Goal: Information Seeking & Learning: Learn about a topic

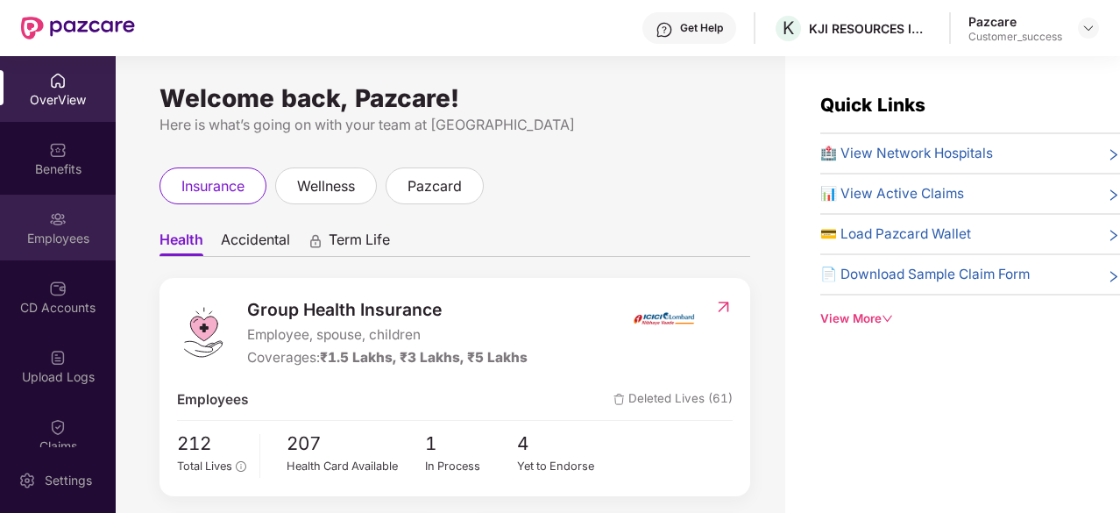
click at [48, 232] on div "Employees" at bounding box center [58, 239] width 116 height 18
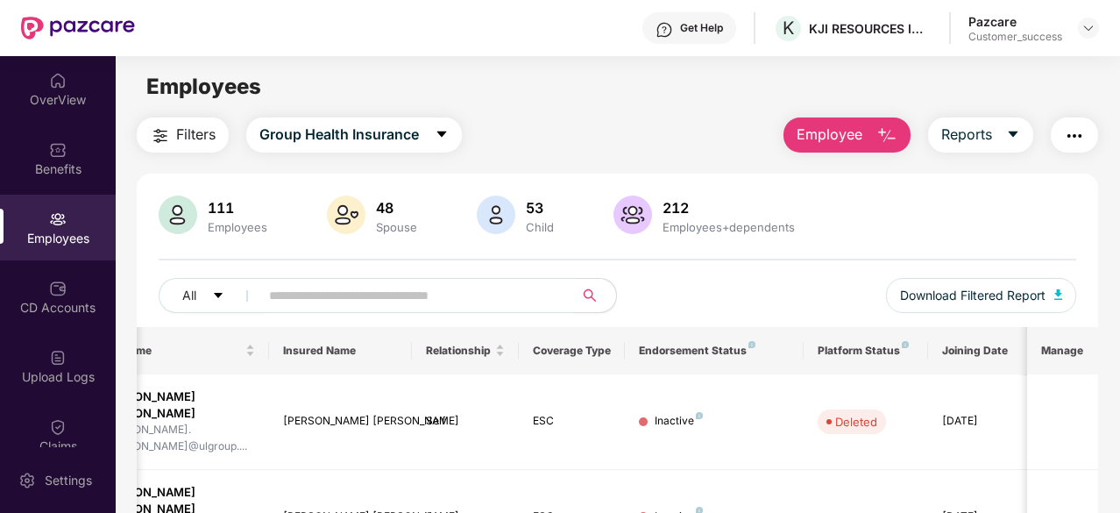
click at [484, 304] on input "text" at bounding box center [409, 295] width 281 height 26
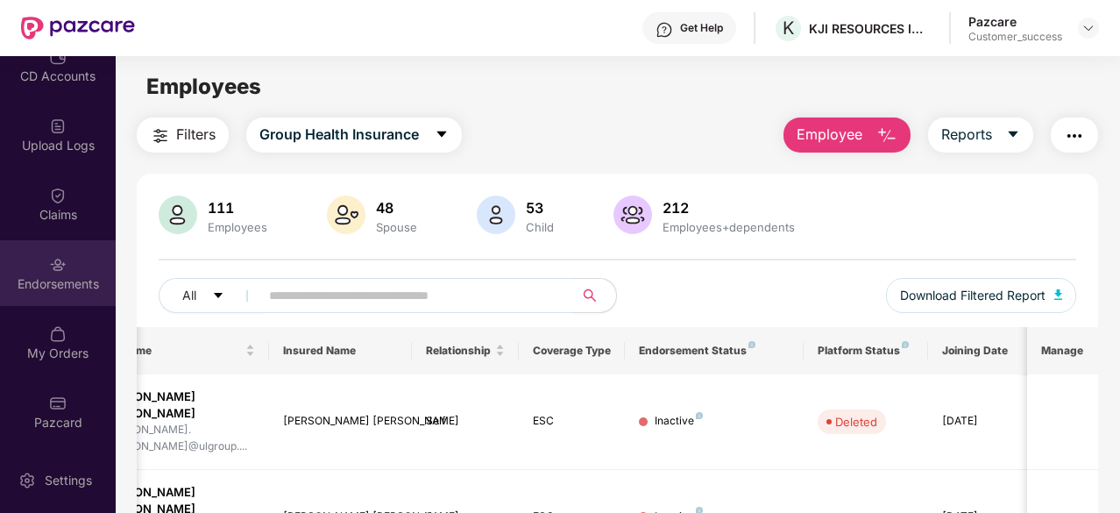
click at [43, 272] on div "Endorsements" at bounding box center [58, 273] width 116 height 66
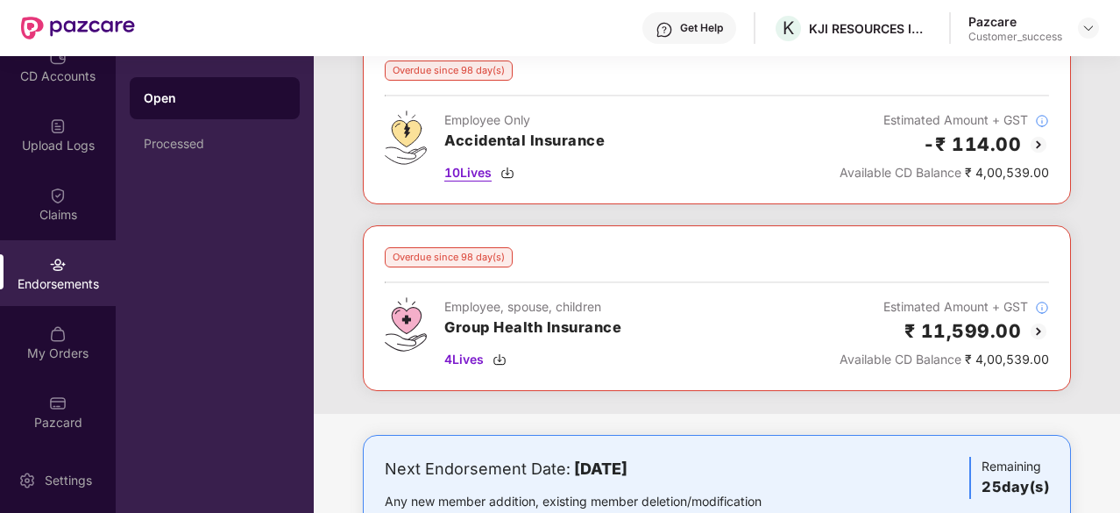
scroll to position [58, 0]
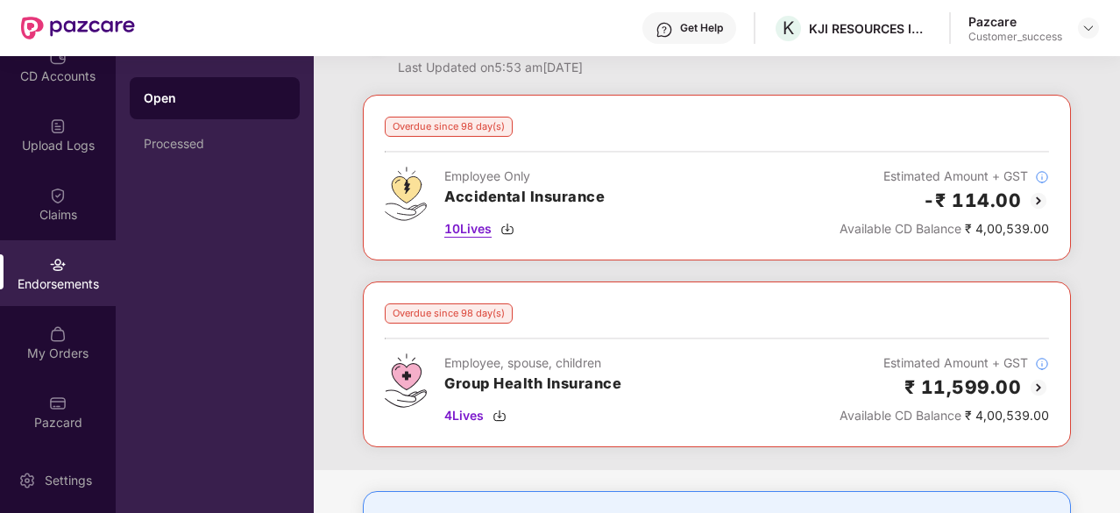
click at [461, 220] on span "10 Lives" at bounding box center [467, 228] width 47 height 19
click at [458, 417] on span "4 Lives" at bounding box center [463, 415] width 39 height 19
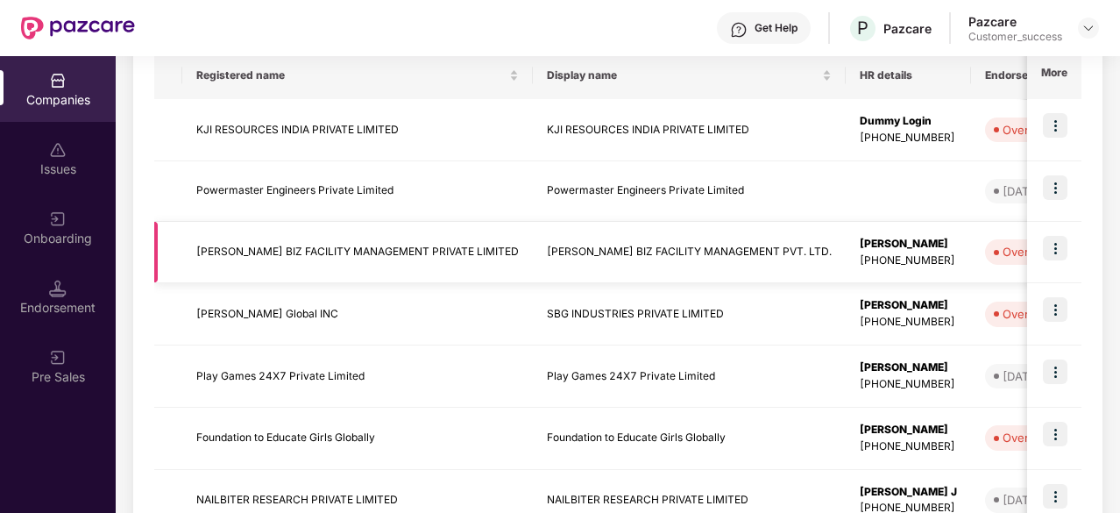
click at [370, 253] on td "[PERSON_NAME] BIZ FACILITY MANAGEMENT PRIVATE LIMITED" at bounding box center [357, 253] width 351 height 62
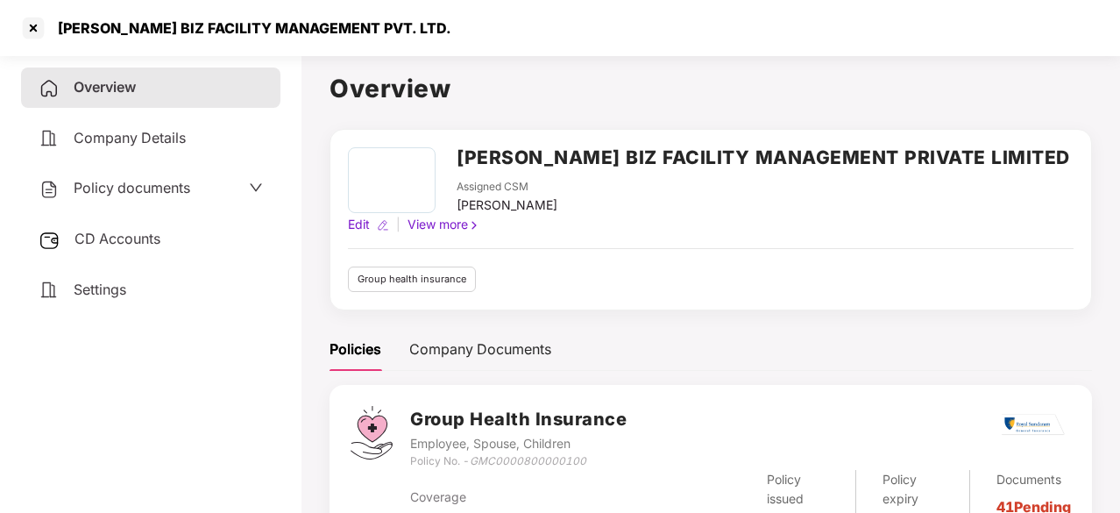
click at [172, 188] on span "Policy documents" at bounding box center [132, 188] width 117 height 18
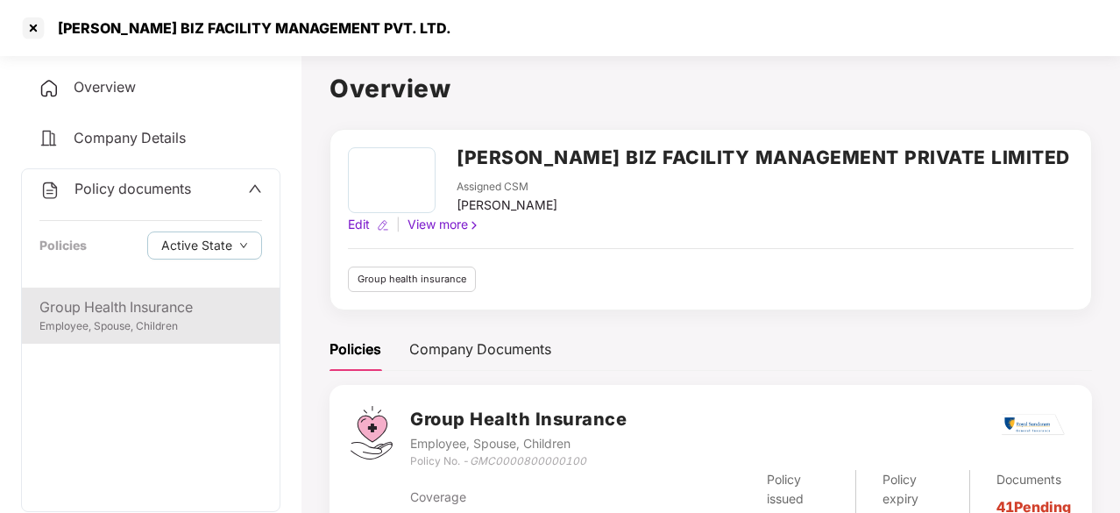
click at [124, 296] on div "Group Health Insurance" at bounding box center [150, 307] width 223 height 22
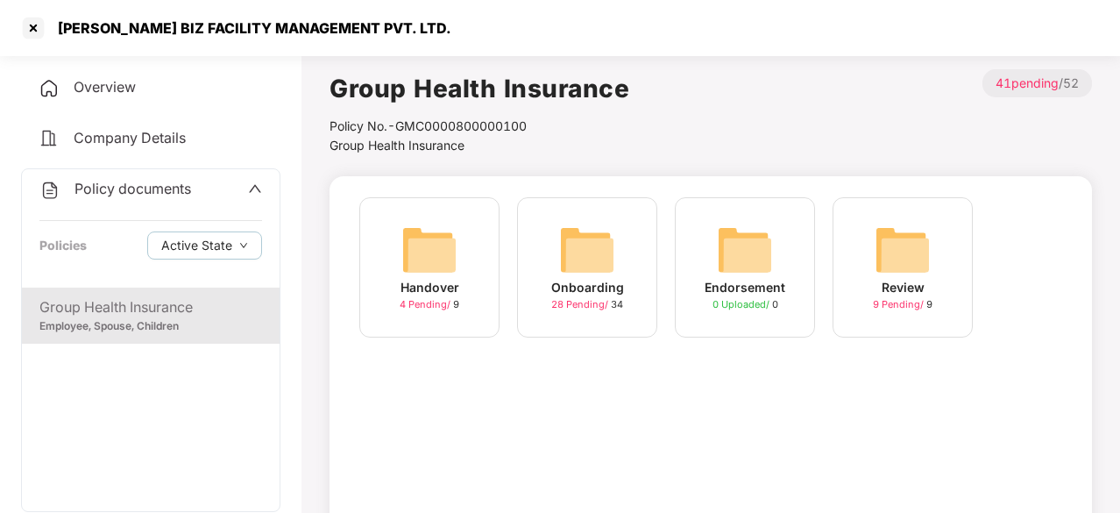
click at [605, 257] on img at bounding box center [587, 250] width 56 height 56
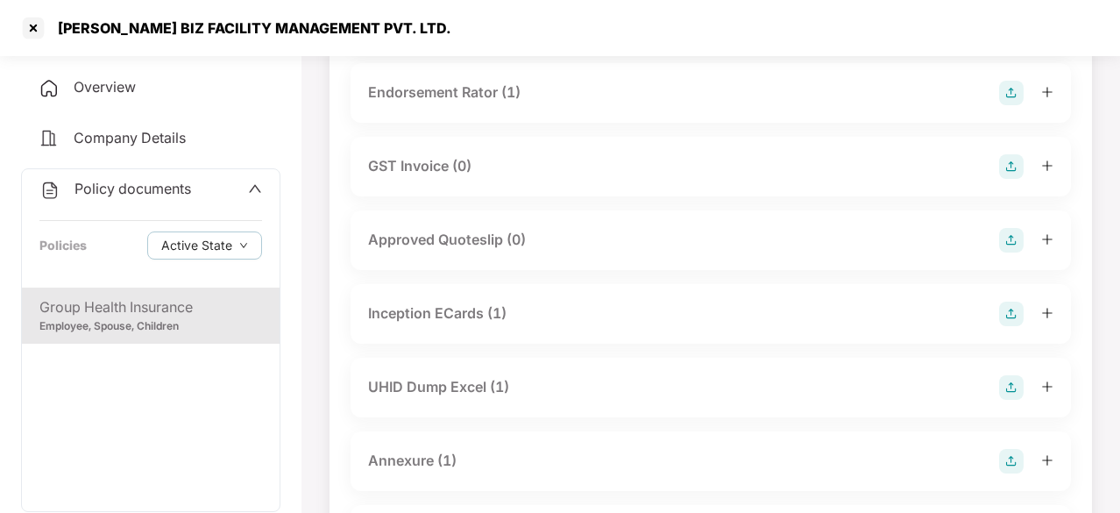
scroll to position [577, 0]
click at [444, 302] on div "Inception ECards (1)" at bounding box center [437, 313] width 139 height 22
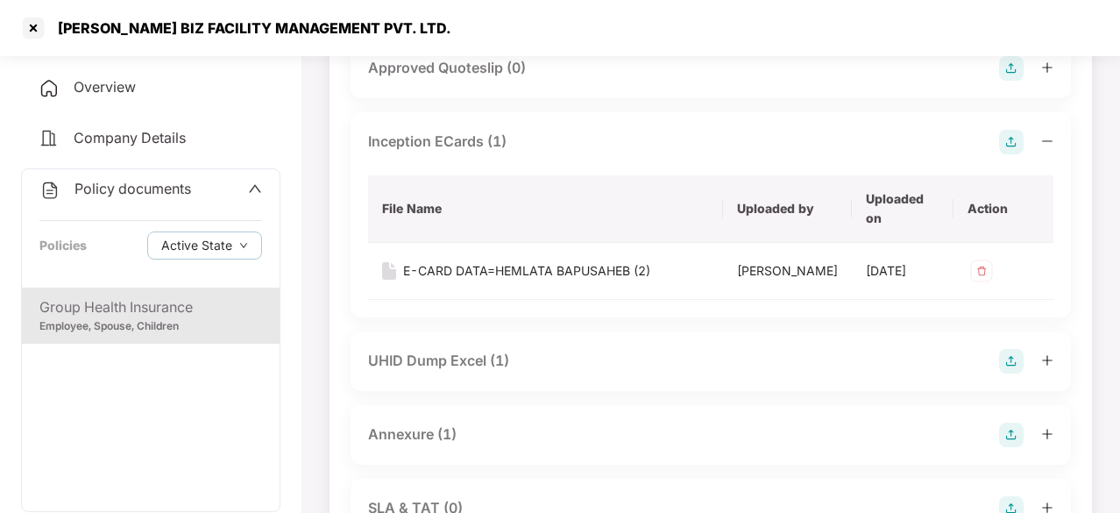
scroll to position [749, 0]
click at [423, 371] on div "UHID Dump Excel (1)" at bounding box center [438, 360] width 141 height 22
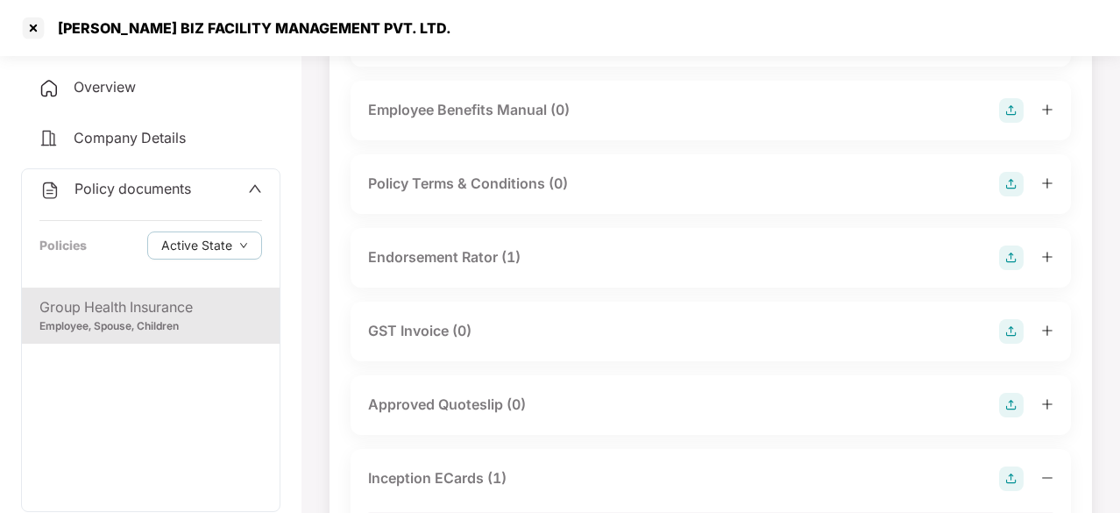
scroll to position [405, 0]
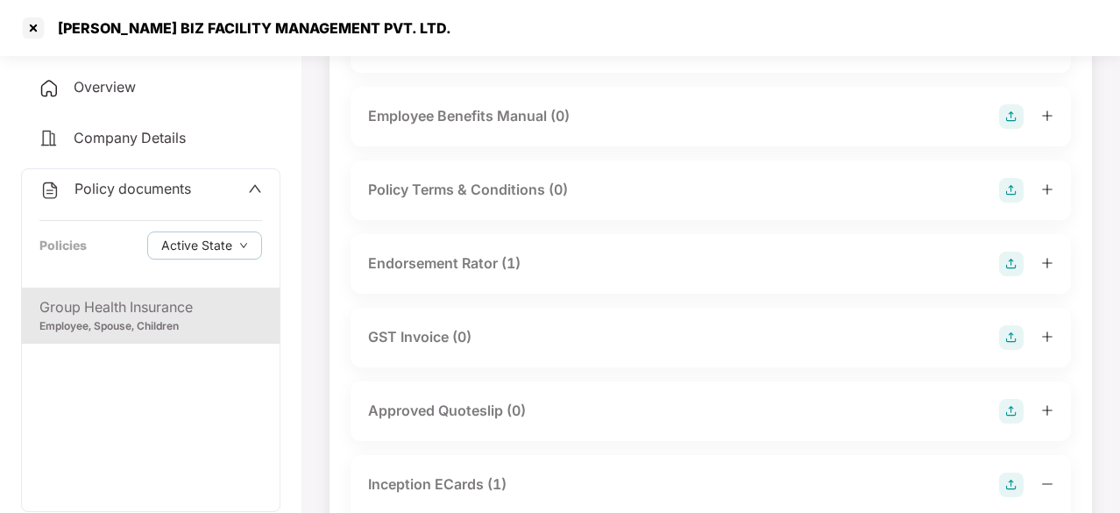
click at [463, 260] on div "Endorsement Rator (1)" at bounding box center [444, 263] width 153 height 22
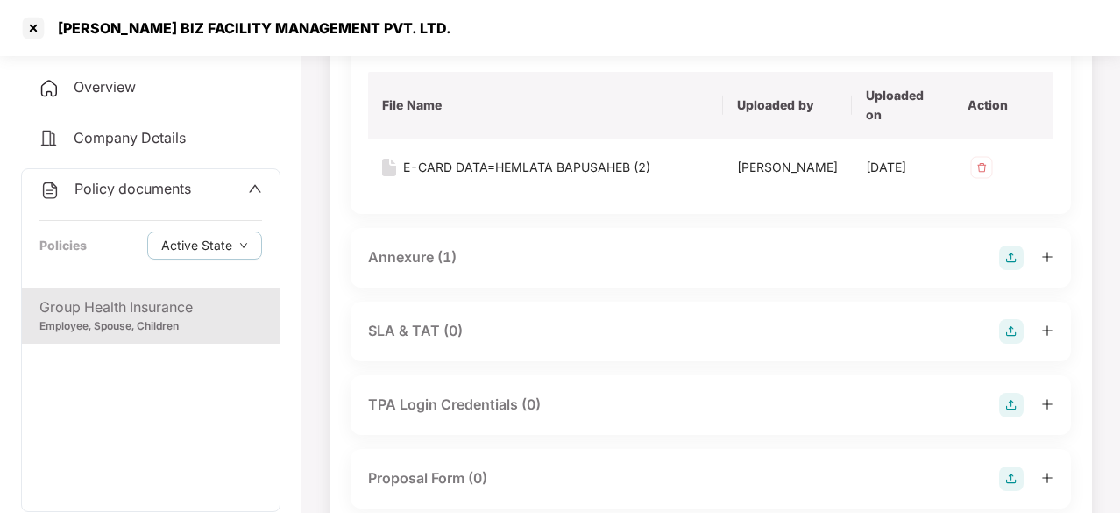
scroll to position [1217, 0]
click at [437, 267] on div "Annexure (1)" at bounding box center [412, 256] width 89 height 22
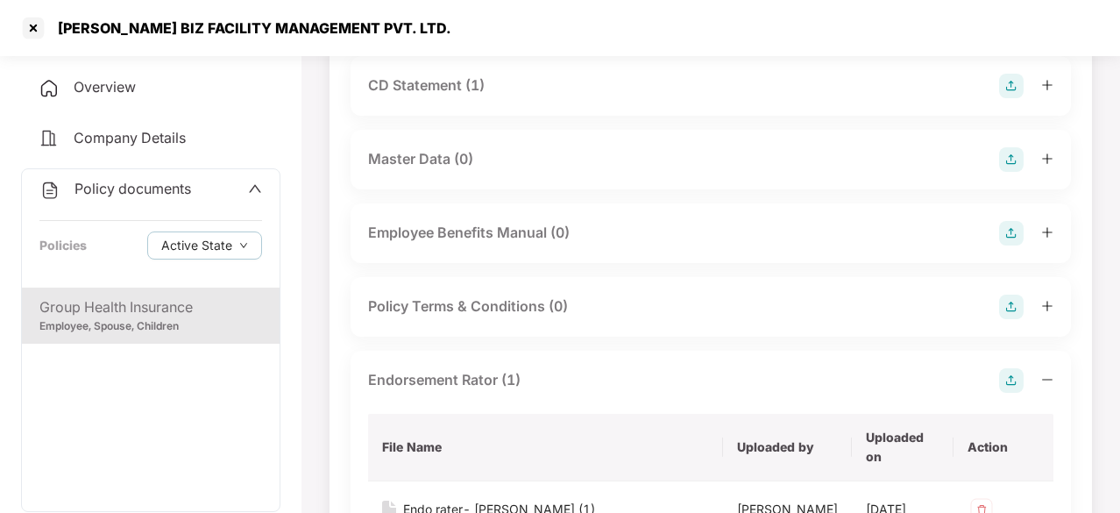
scroll to position [288, 0]
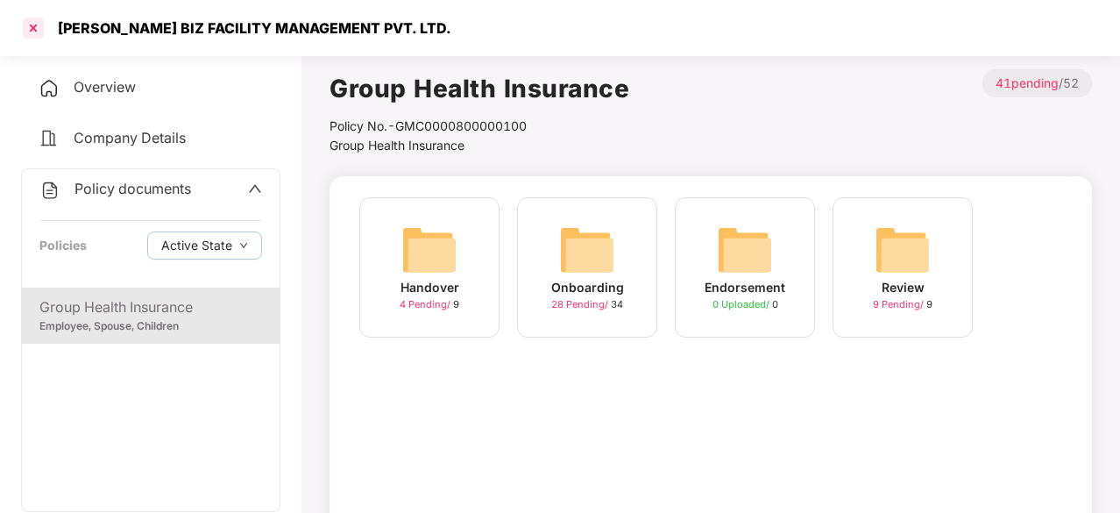
click at [32, 29] on div at bounding box center [33, 28] width 28 height 28
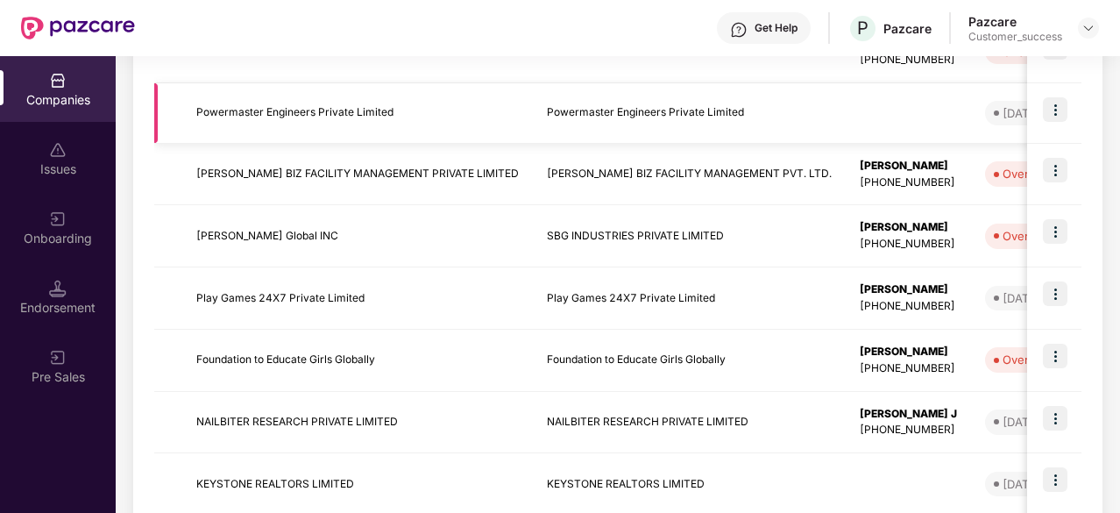
scroll to position [468, 0]
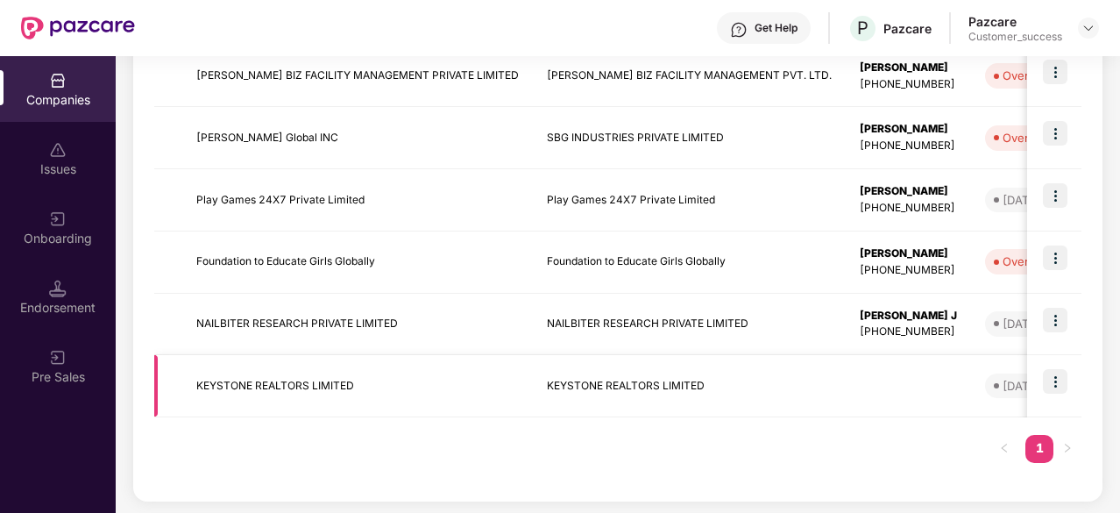
click at [1063, 379] on img at bounding box center [1055, 381] width 25 height 25
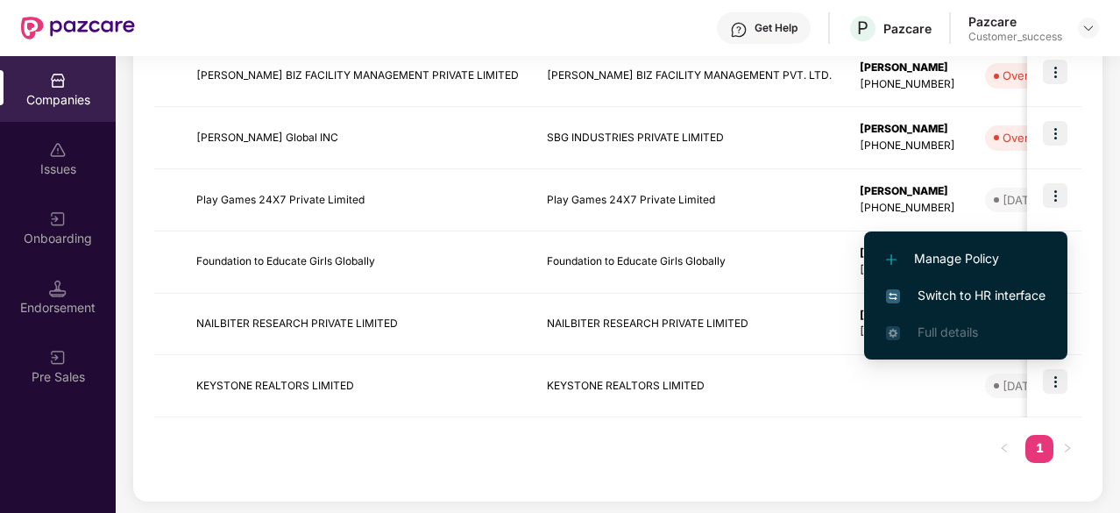
click at [1032, 292] on span "Switch to HR interface" at bounding box center [966, 295] width 160 height 19
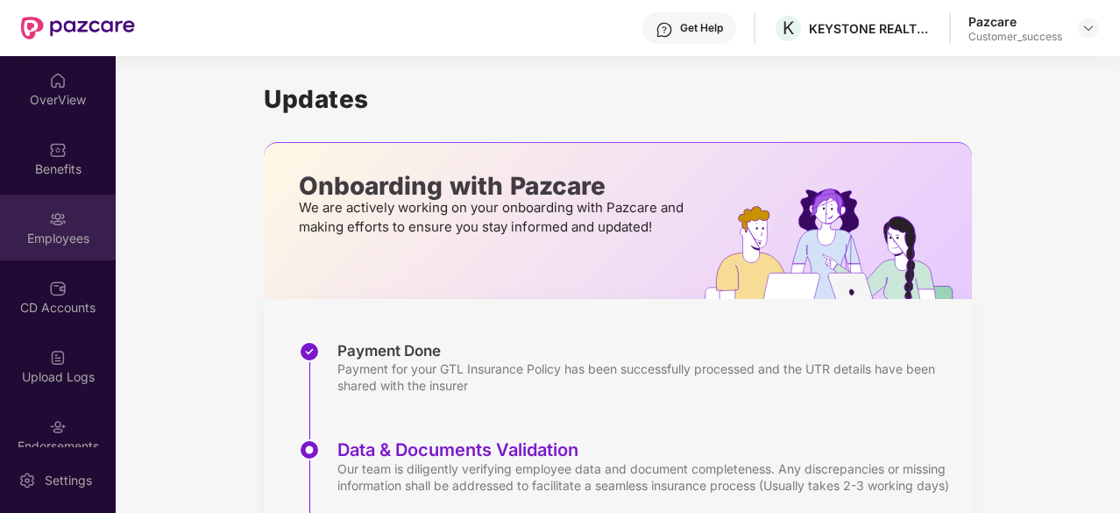
click at [59, 246] on div "Employees" at bounding box center [58, 239] width 116 height 18
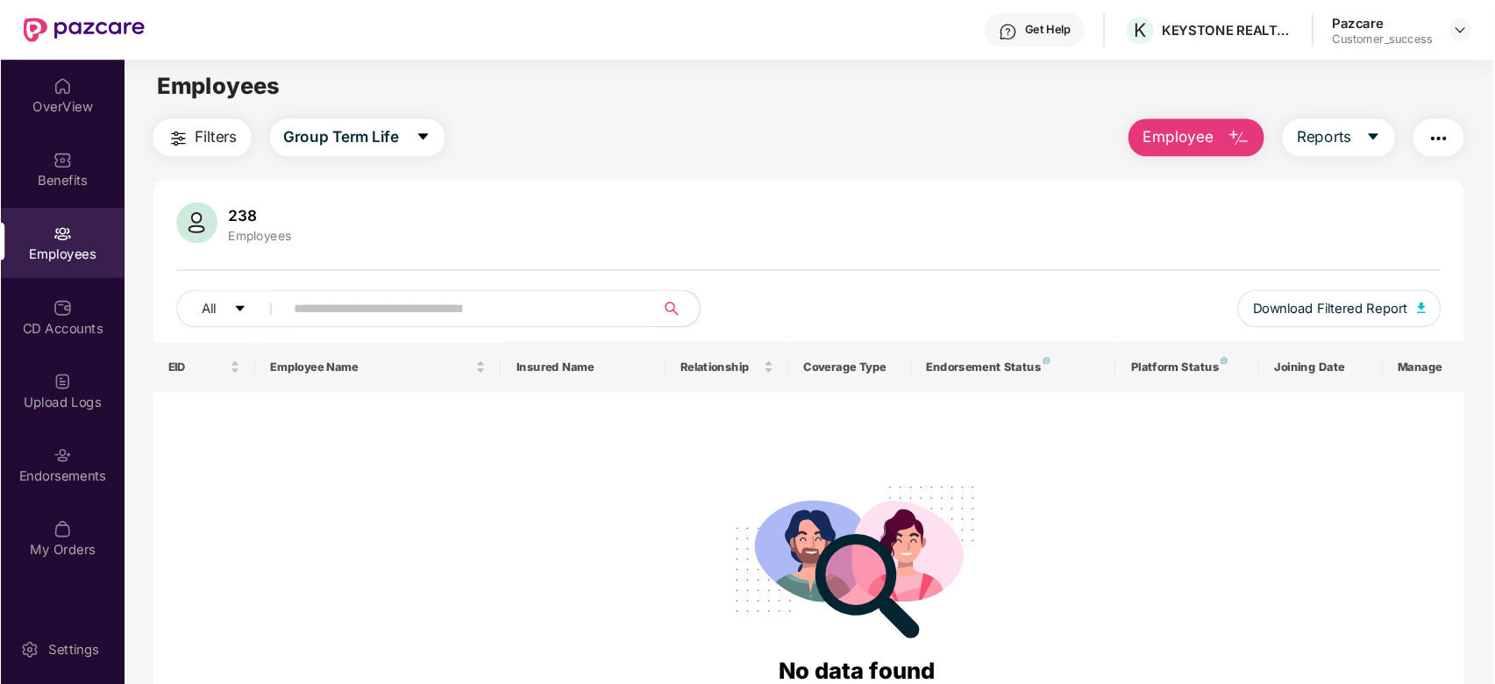
scroll to position [6, 0]
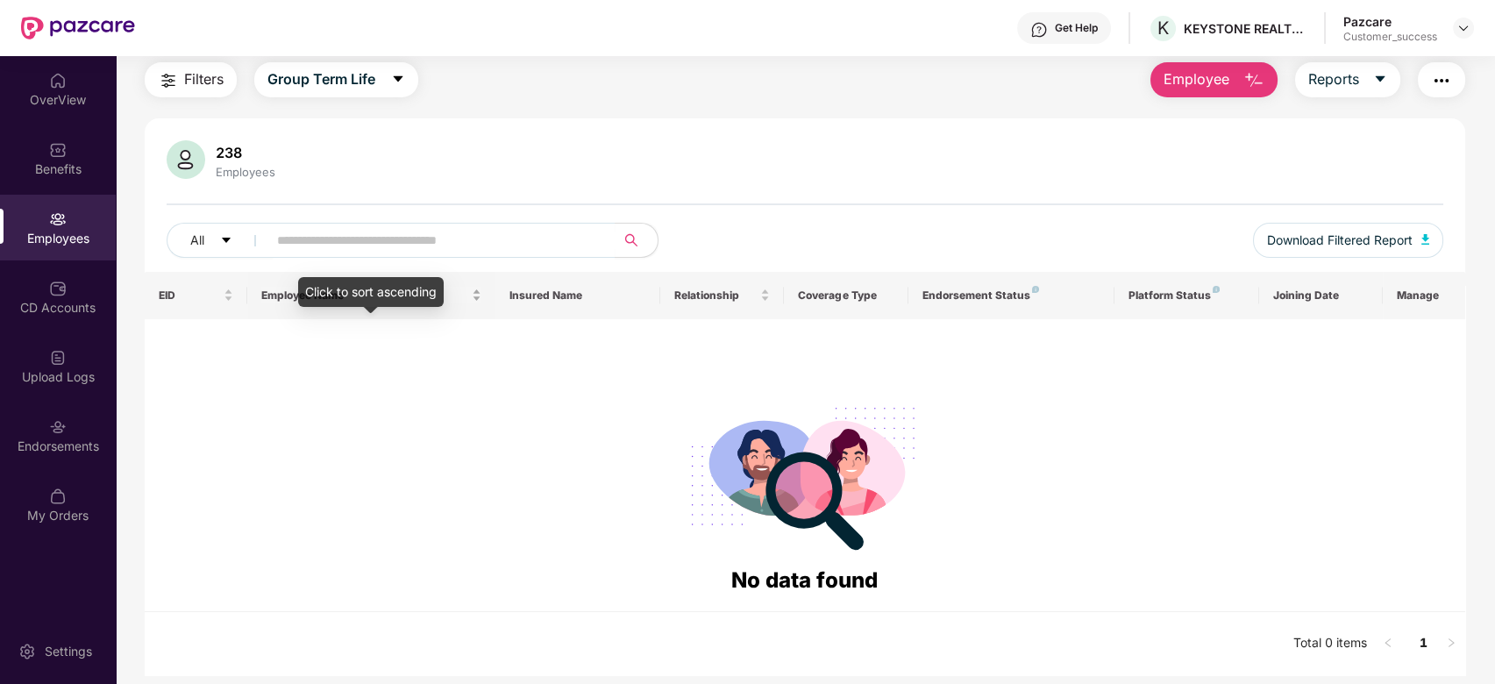
scroll to position [56, 0]
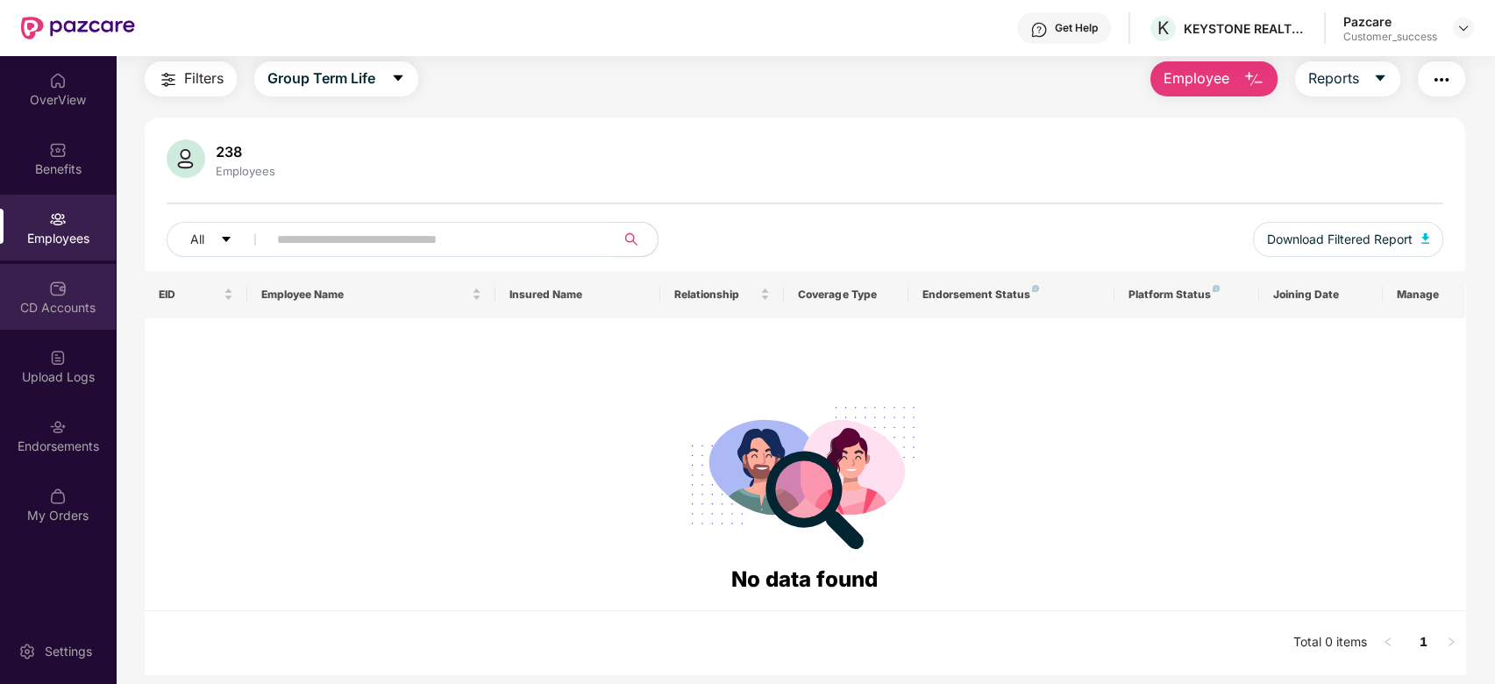
click at [83, 284] on div "CD Accounts" at bounding box center [58, 297] width 116 height 66
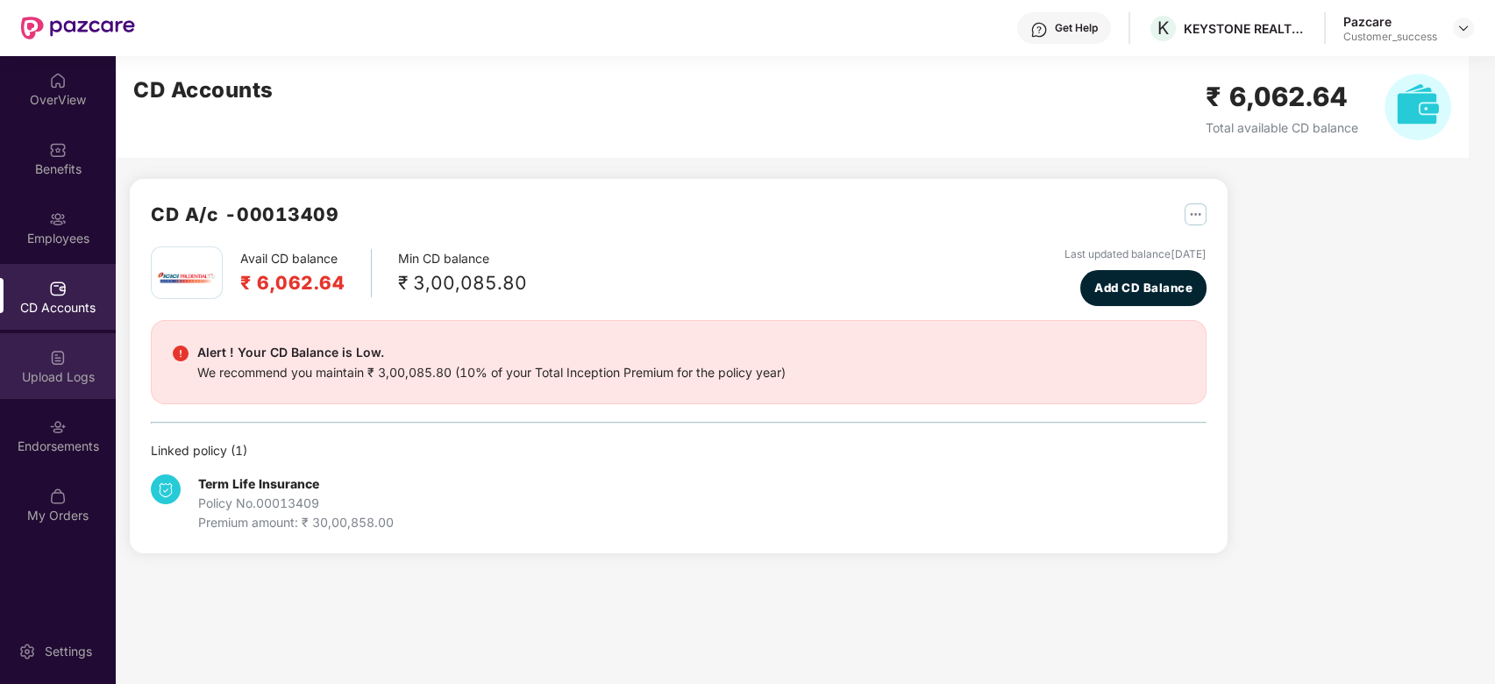
click at [87, 366] on div "Upload Logs" at bounding box center [58, 366] width 116 height 66
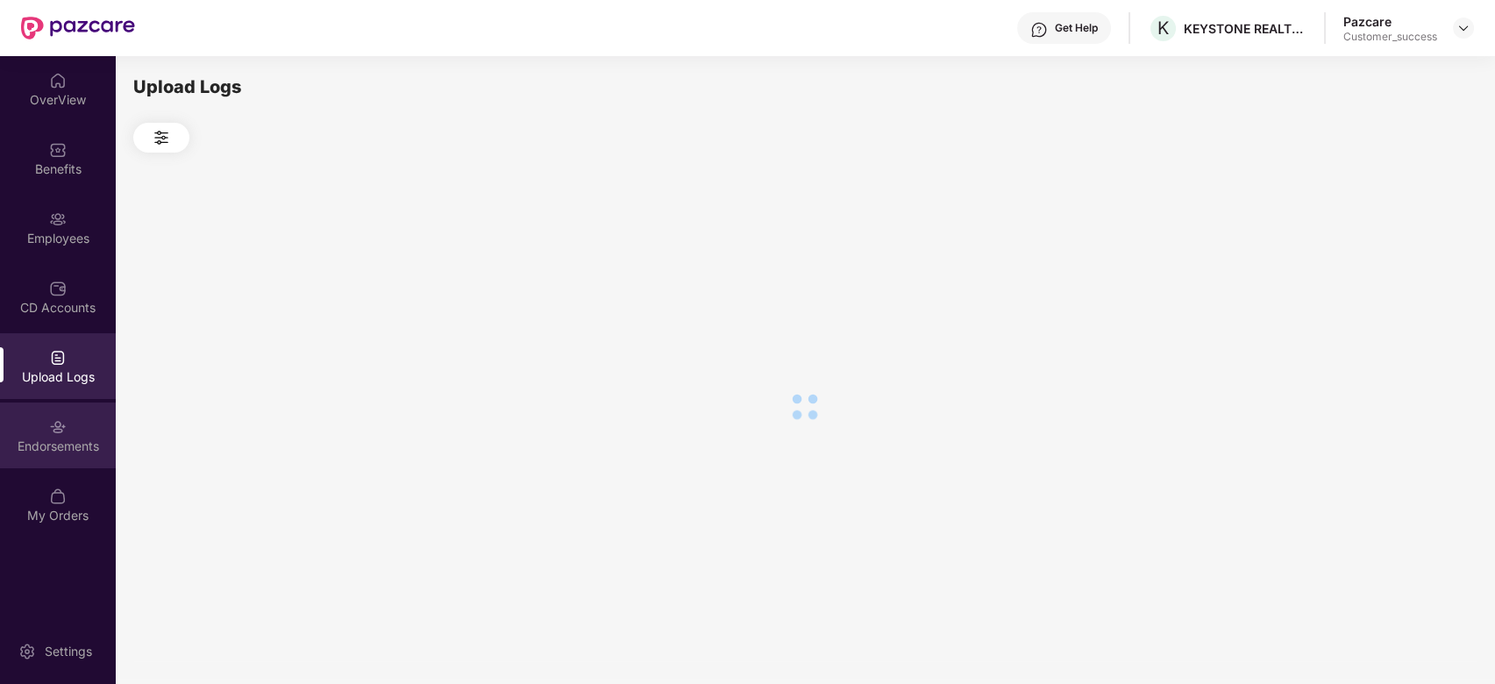
click at [36, 447] on div "Endorsements" at bounding box center [58, 446] width 116 height 18
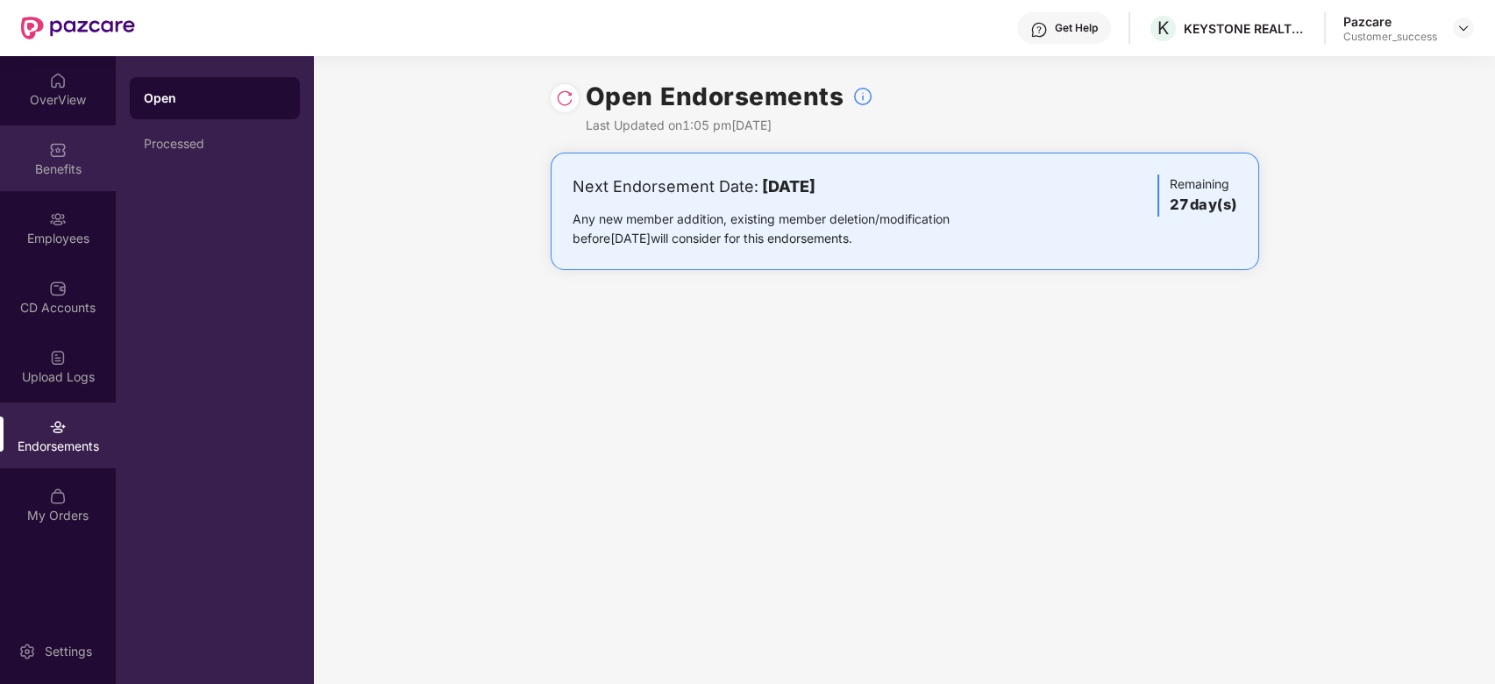
click at [16, 181] on div "Benefits" at bounding box center [58, 158] width 116 height 66
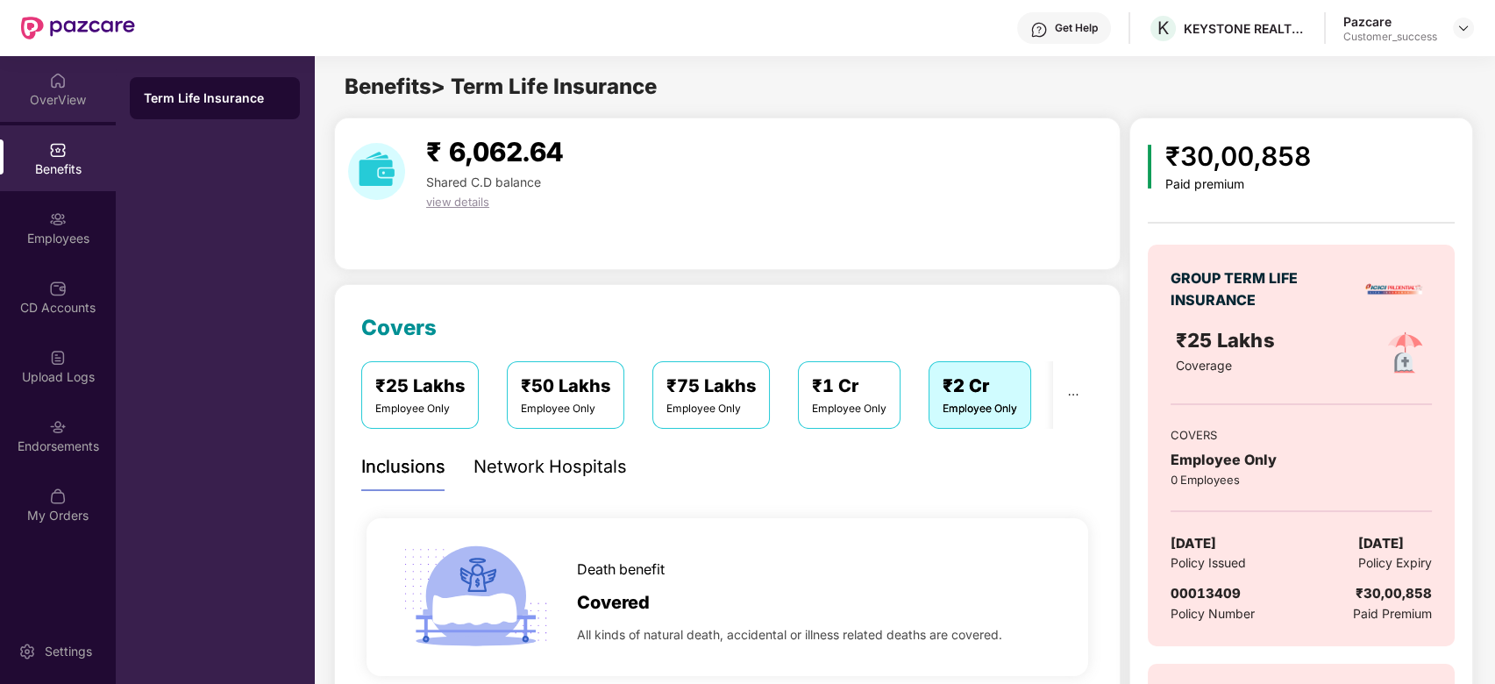
click at [48, 95] on div "OverView" at bounding box center [58, 100] width 116 height 18
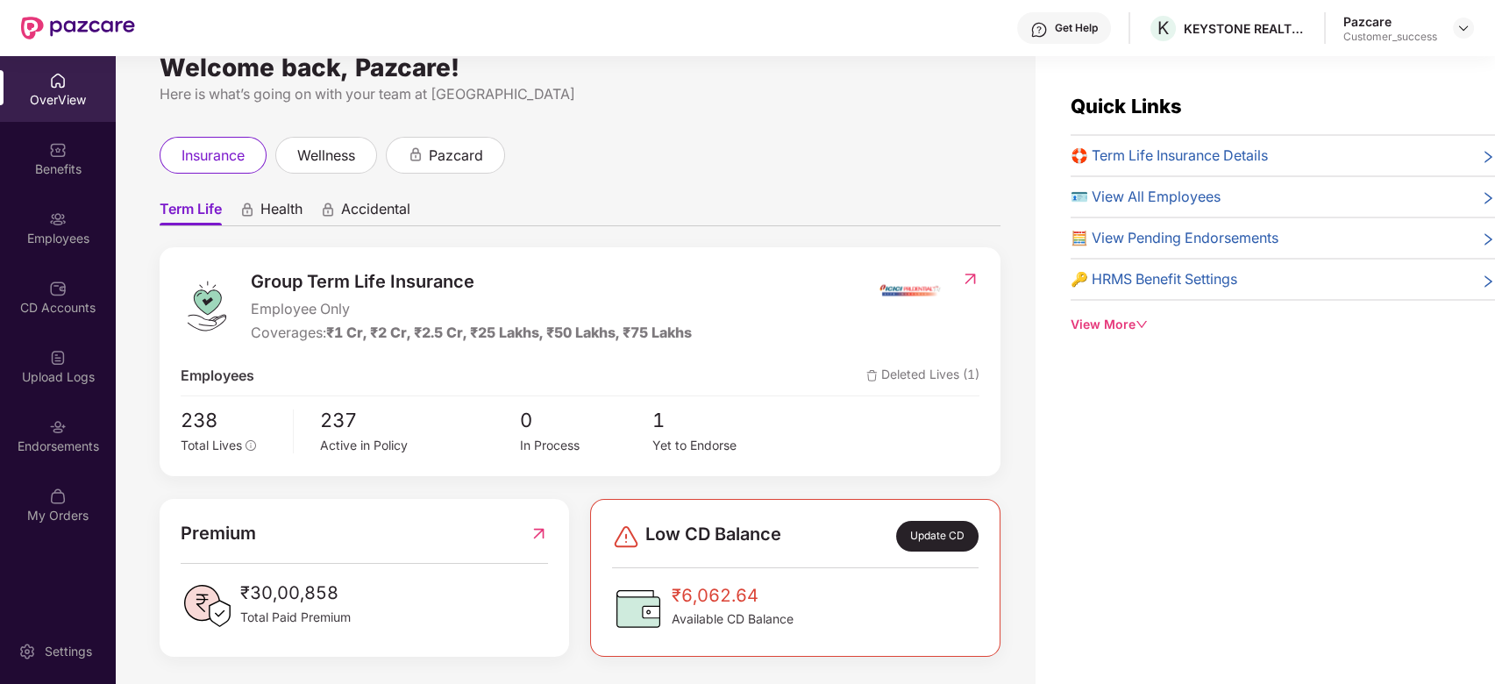
scroll to position [28, 0]
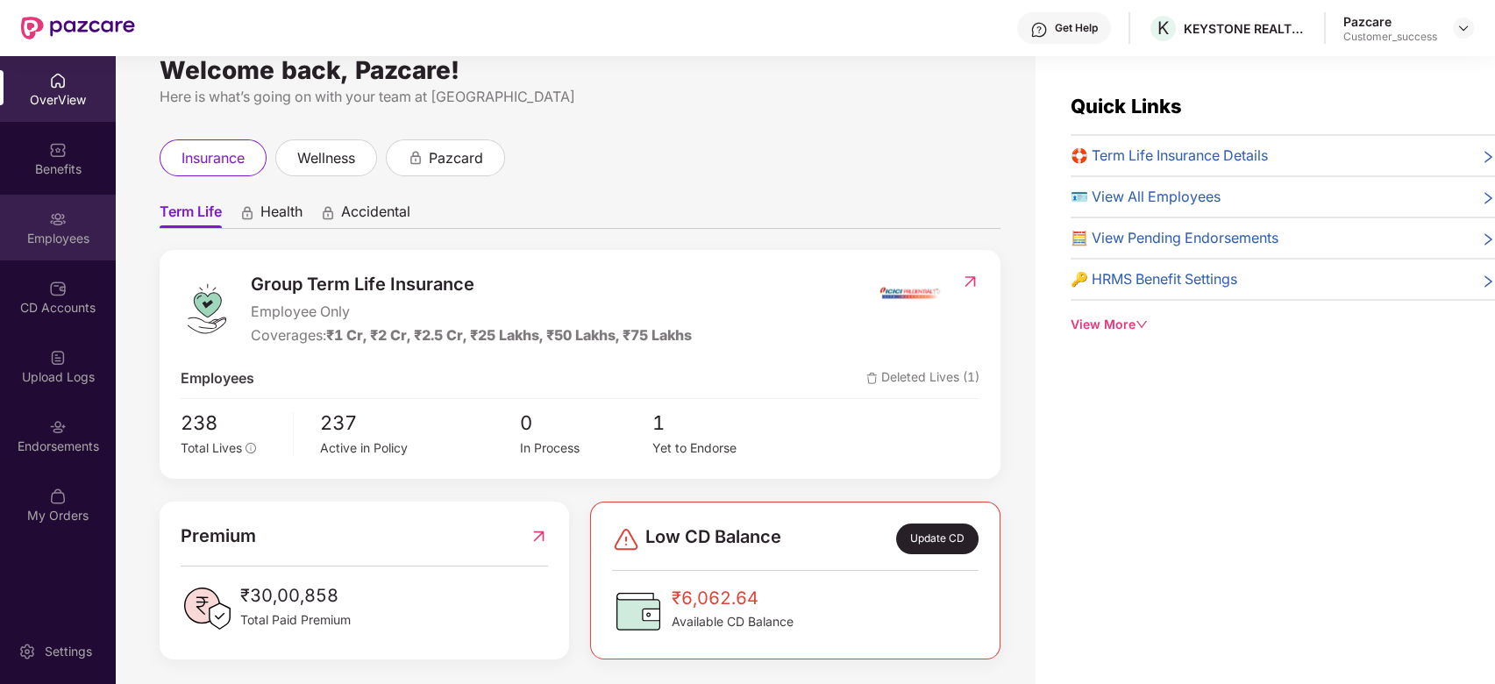
click at [67, 222] on div "Employees" at bounding box center [58, 228] width 116 height 66
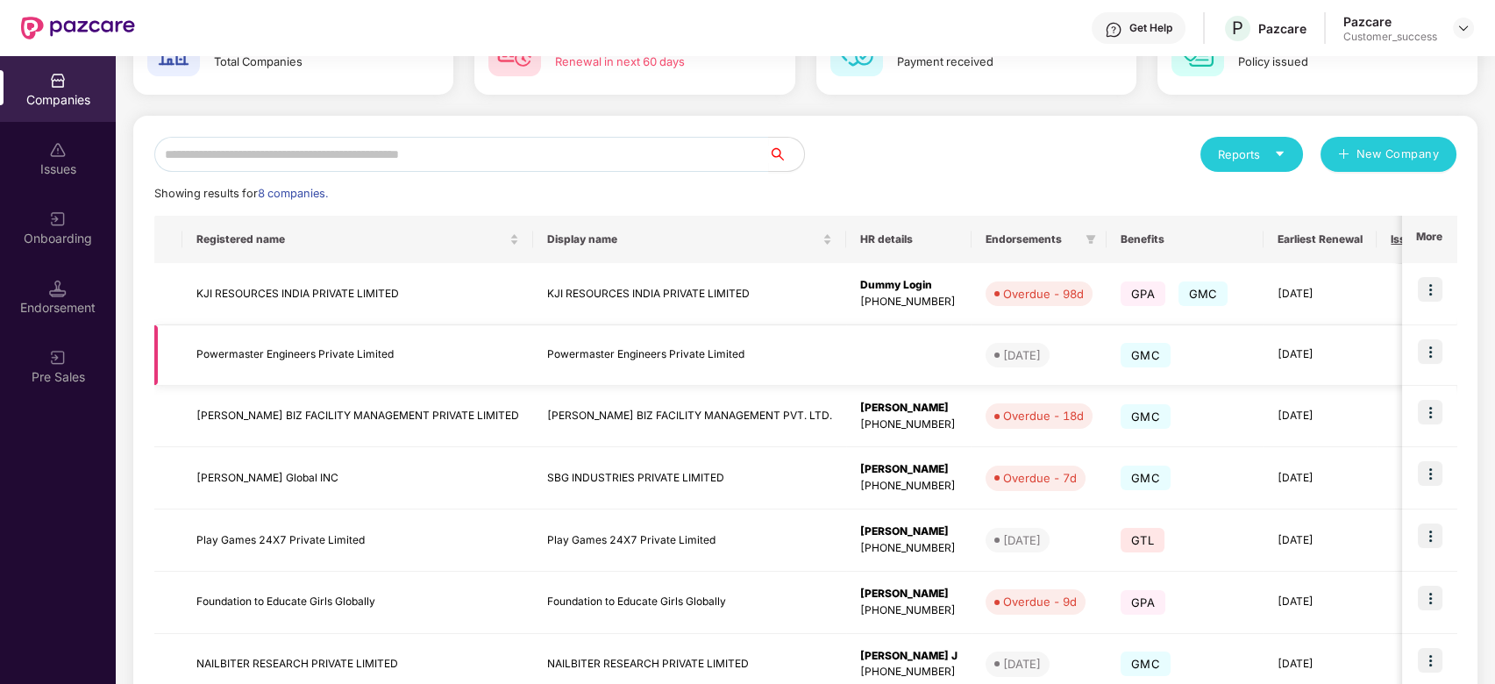
scroll to position [155, 0]
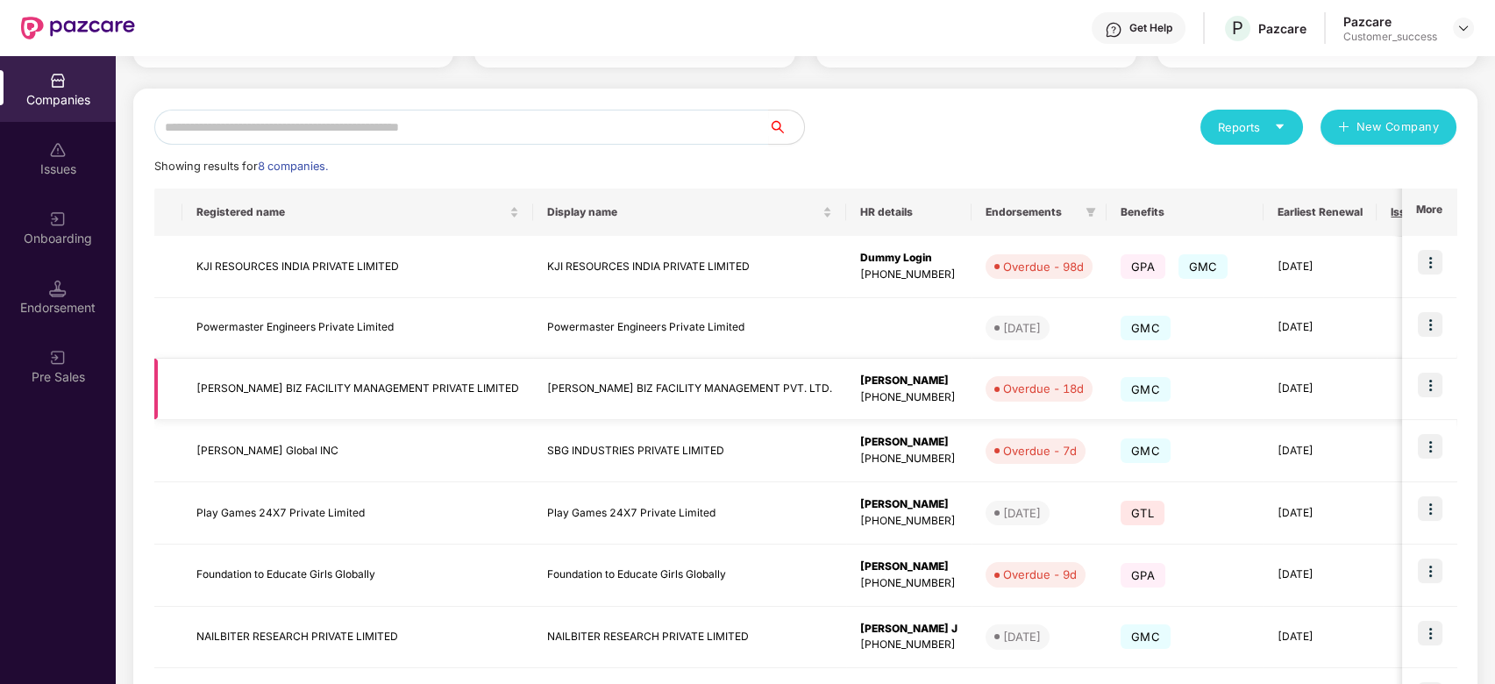
click at [305, 386] on td "[PERSON_NAME] BIZ FACILITY MANAGEMENT PRIVATE LIMITED" at bounding box center [357, 390] width 351 height 62
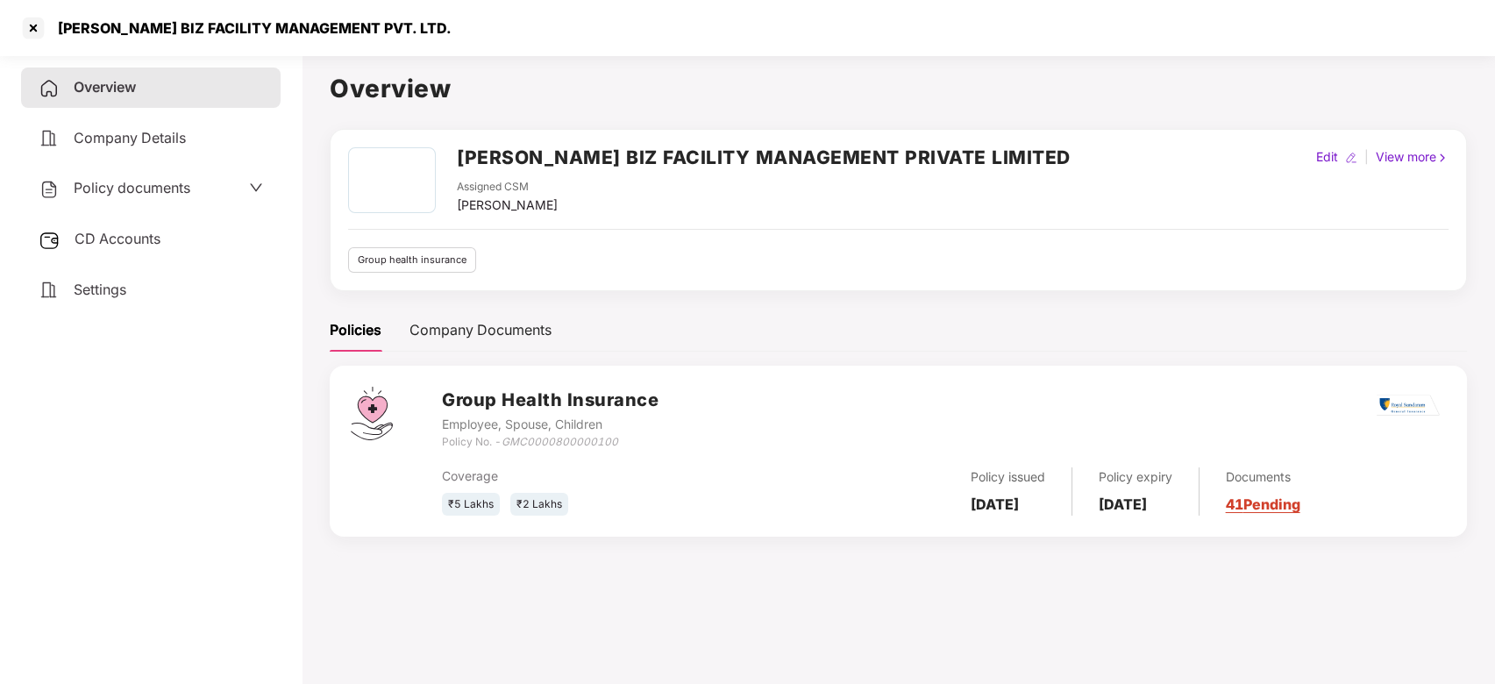
click at [177, 185] on span "Policy documents" at bounding box center [132, 188] width 117 height 18
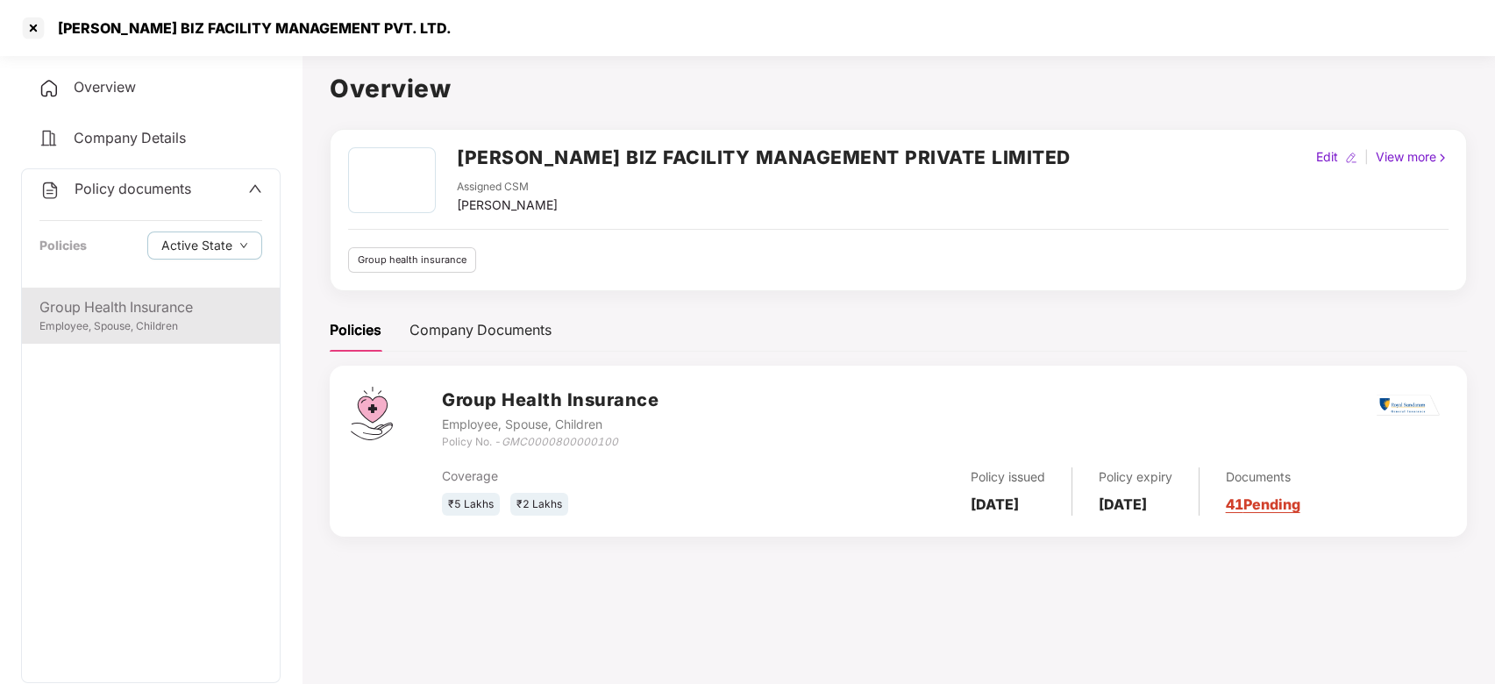
click at [113, 330] on div "Employee, Spouse, Children" at bounding box center [150, 326] width 223 height 17
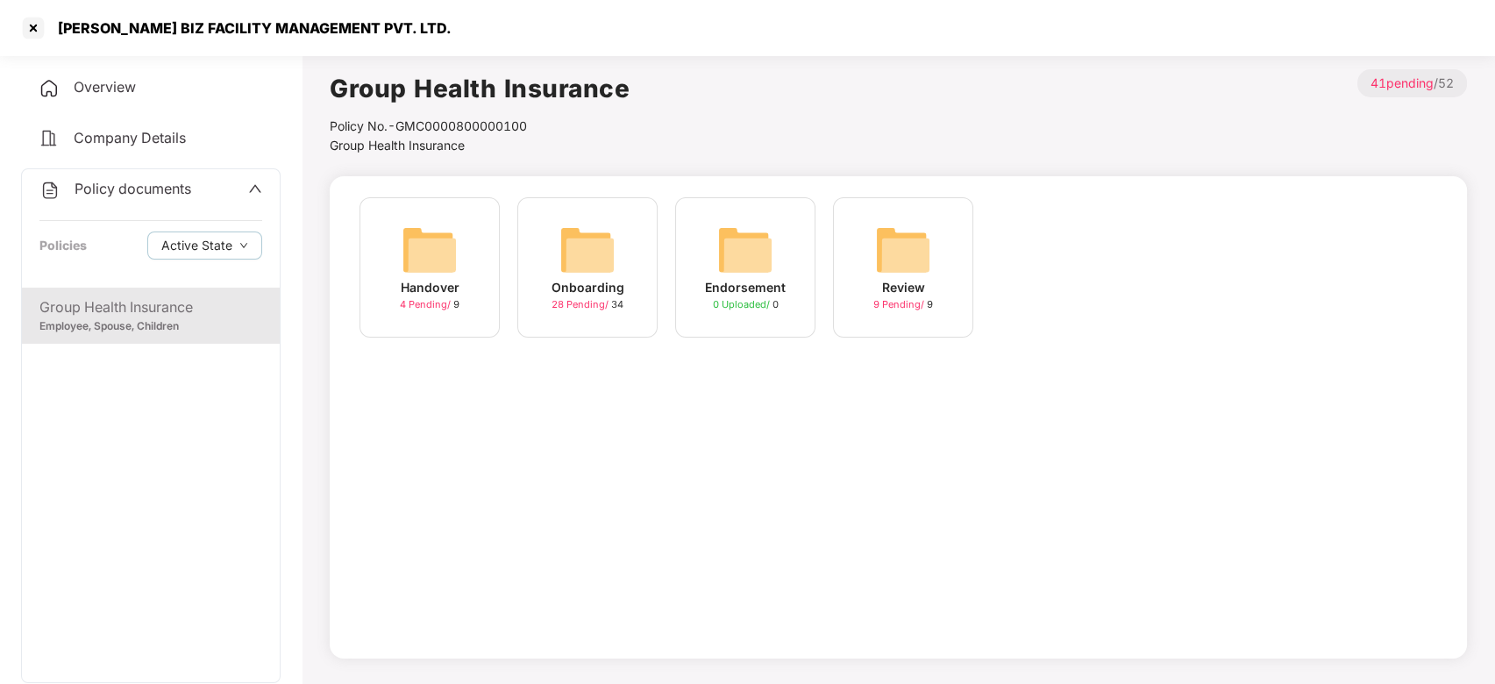
click at [579, 242] on img at bounding box center [587, 250] width 56 height 56
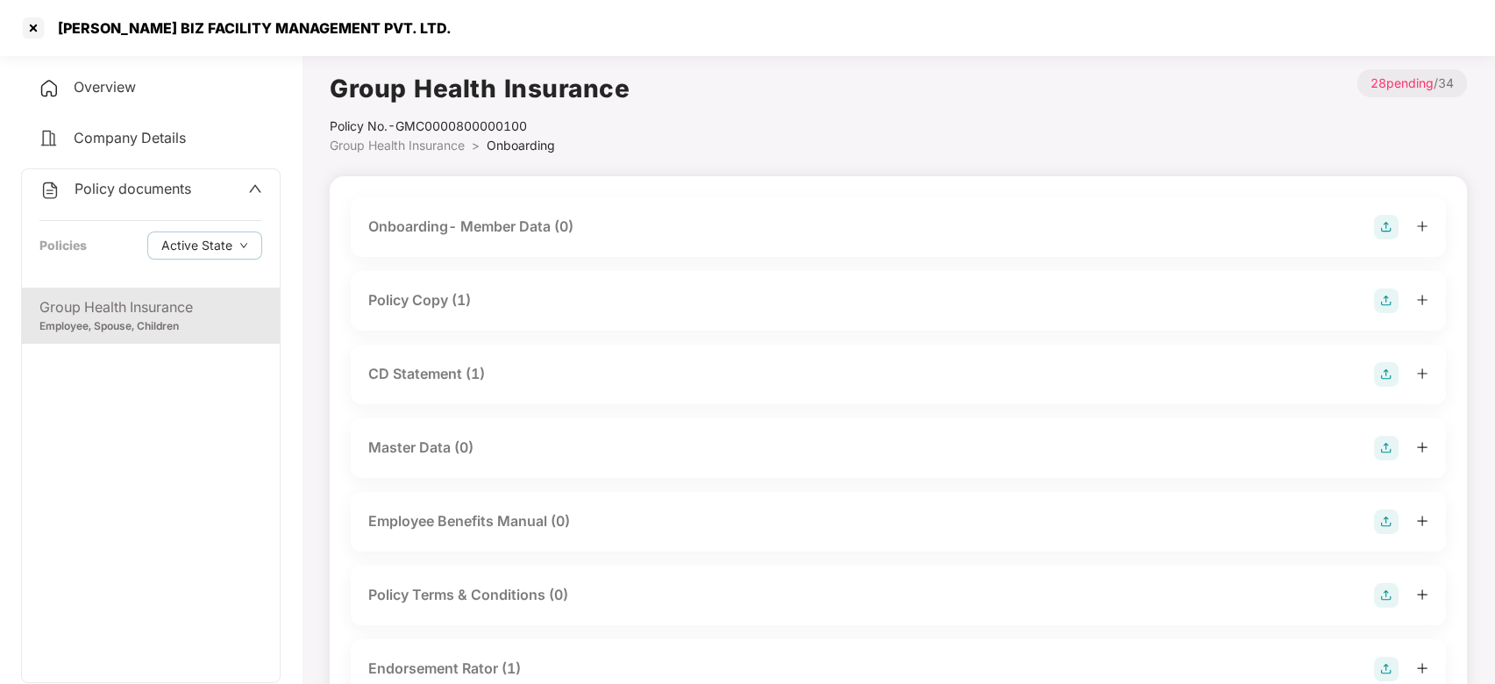
click at [1382, 366] on img at bounding box center [1386, 374] width 25 height 25
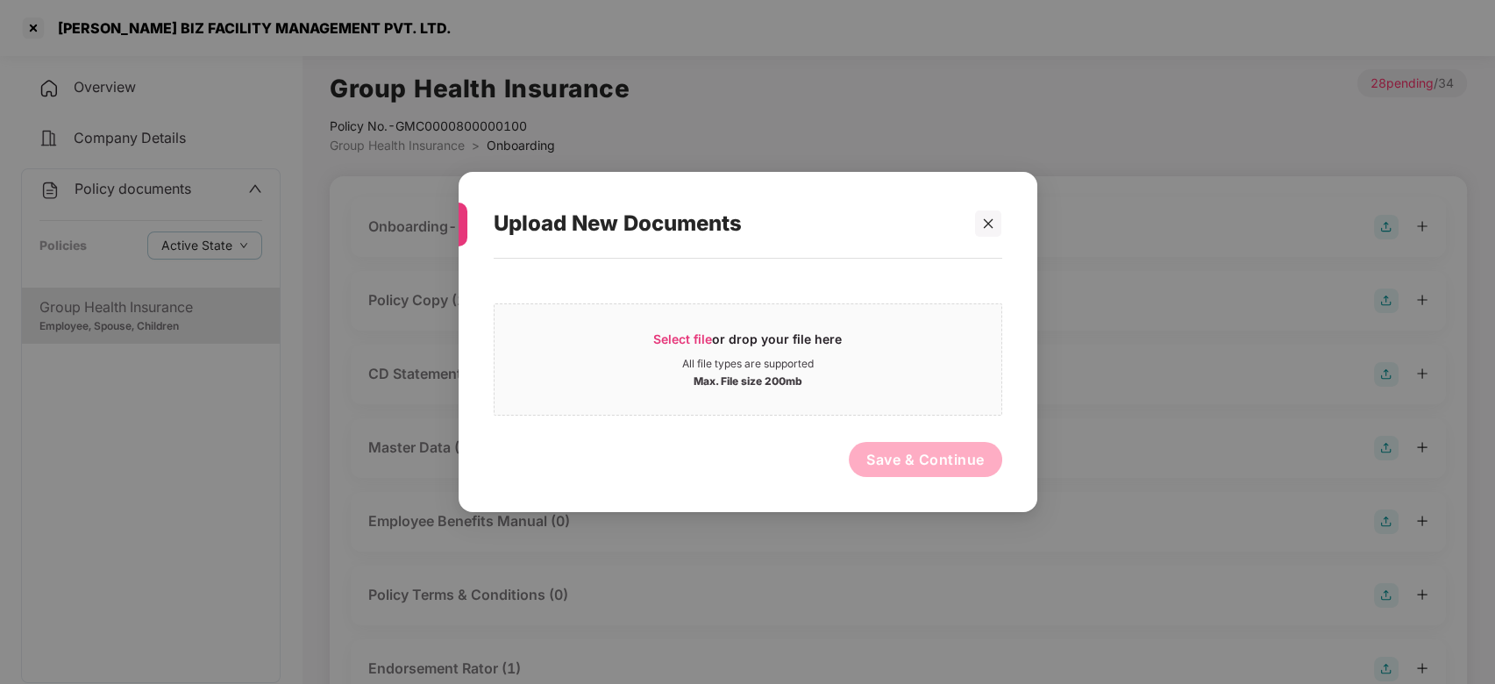
click at [1001, 202] on div "Upload New Documents" at bounding box center [748, 223] width 508 height 68
click at [998, 227] on div at bounding box center [988, 223] width 26 height 26
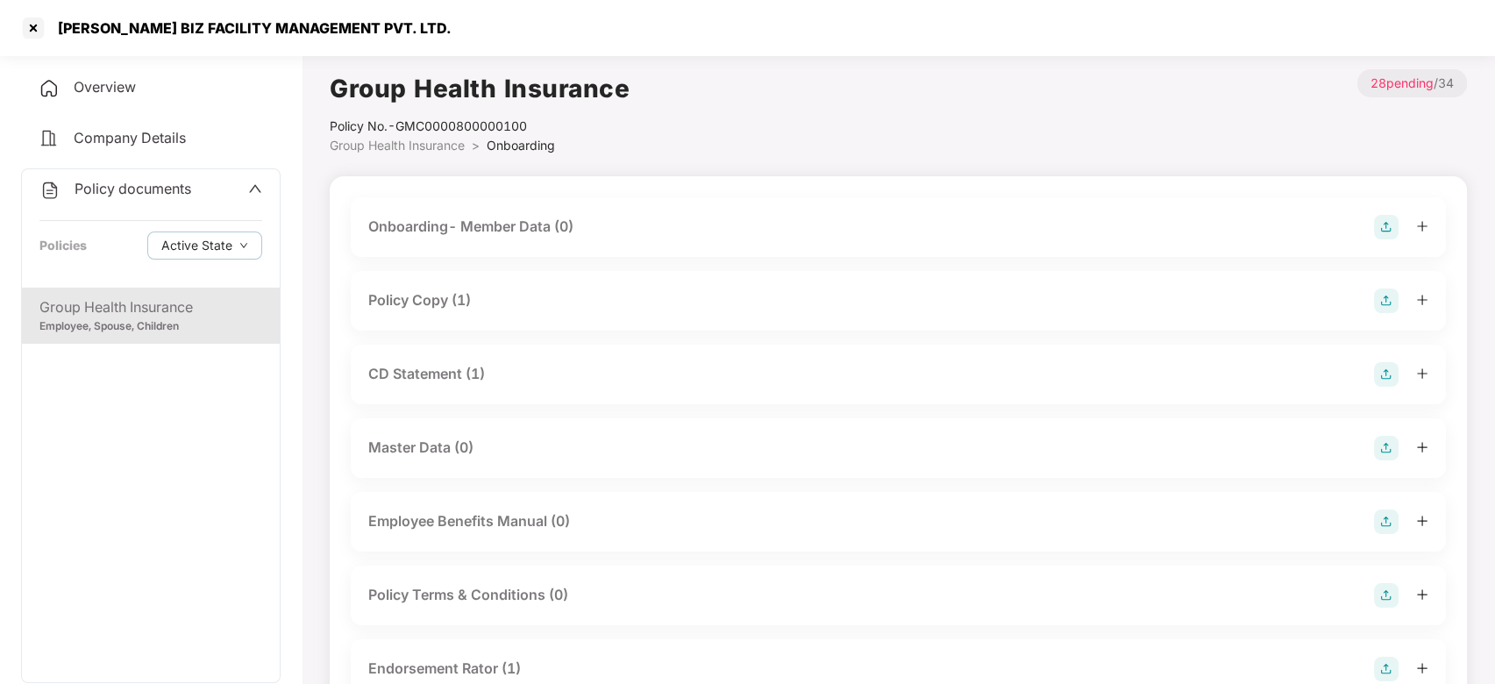
click at [456, 364] on div "CD Statement (1)" at bounding box center [426, 374] width 117 height 22
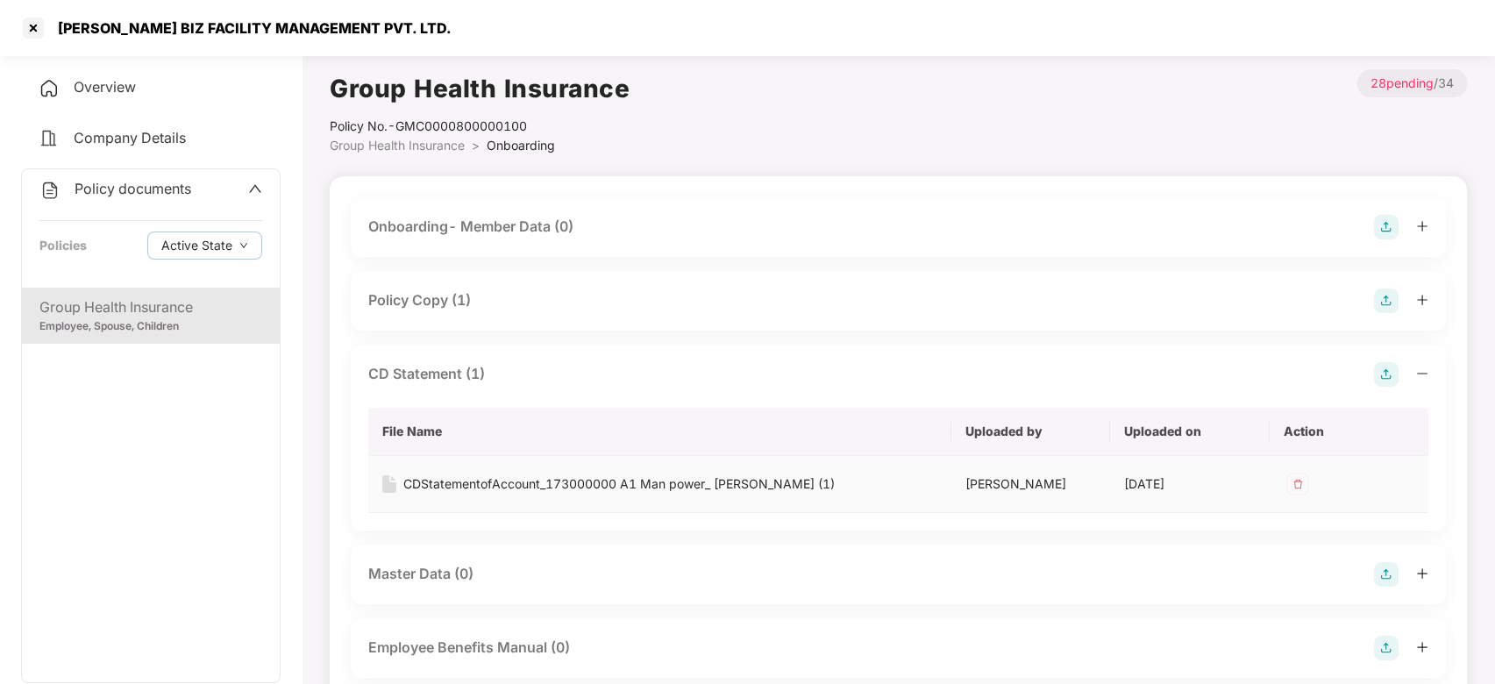
click at [477, 487] on div "CDStatementofAccount_173000000 A1 Man power_ Shubham Biz (1)" at bounding box center [618, 483] width 431 height 19
click at [418, 478] on div "CDStatementofAccount_173000000 A1 Man power_ Shubham Biz (1)" at bounding box center [618, 483] width 431 height 19
click at [467, 295] on div "Policy Copy (1)" at bounding box center [419, 300] width 103 height 22
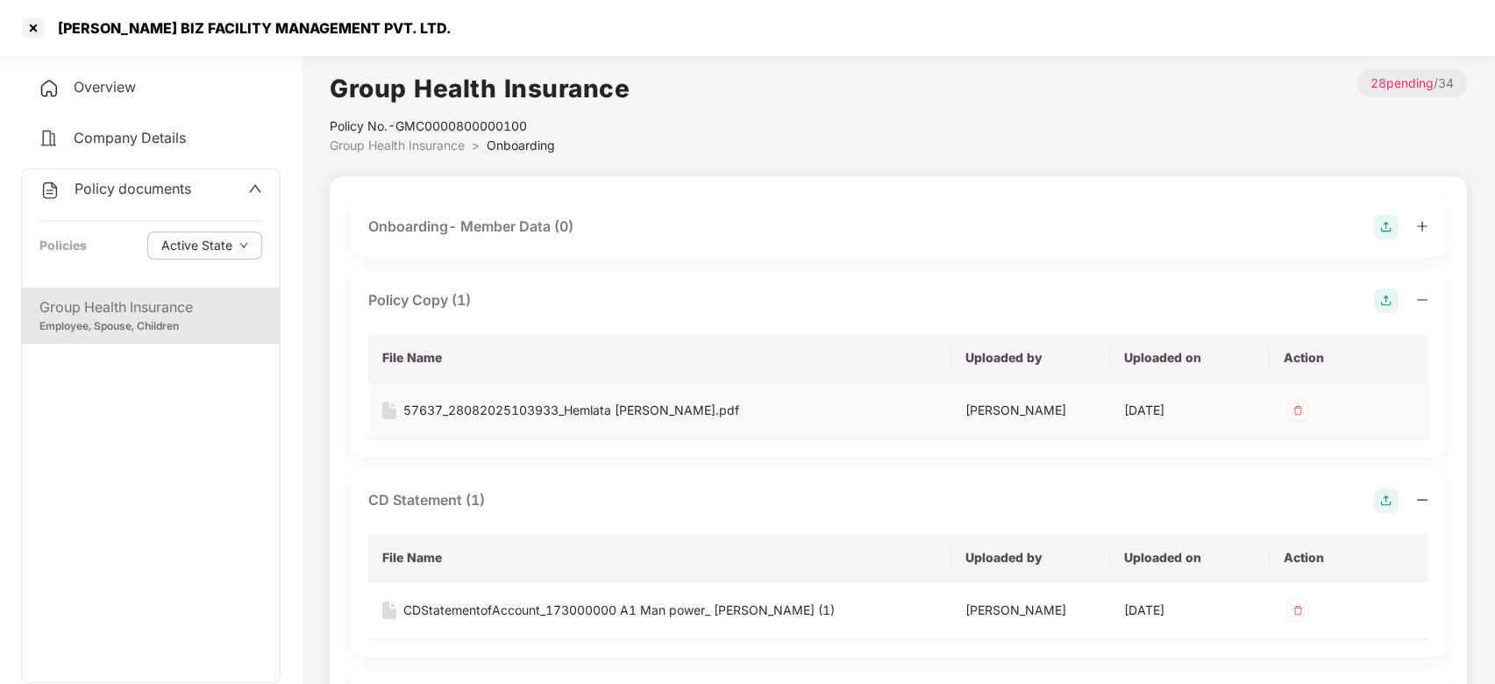
click at [419, 410] on div "57637_28082025103933_Hemlata Bapusaheb Shitole.pdf" at bounding box center [571, 410] width 336 height 19
click at [419, 605] on div "CDStatementofAccount_173000000 A1 Man power_ Shubham Biz (1)" at bounding box center [618, 610] width 431 height 19
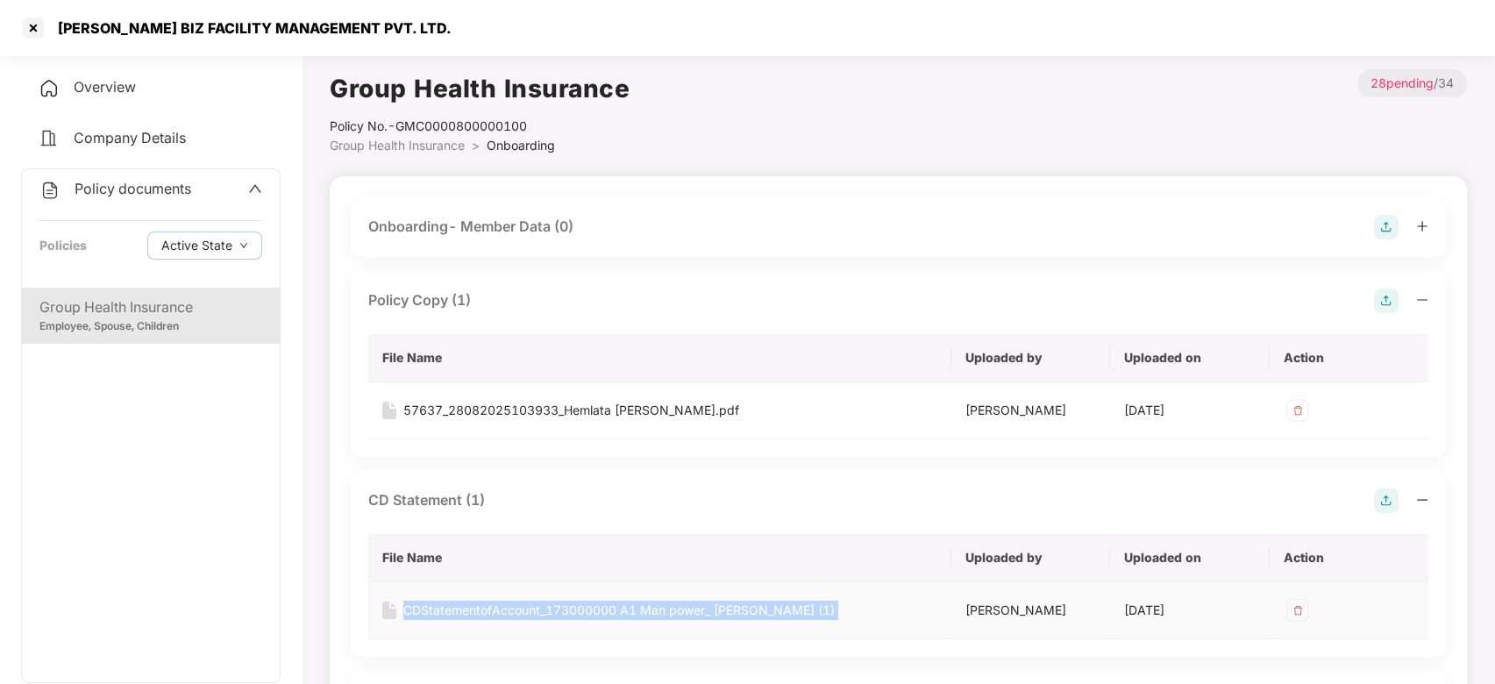
click at [419, 605] on div "CDStatementofAccount_173000000 A1 Man power_ Shubham Biz (1)" at bounding box center [618, 610] width 431 height 19
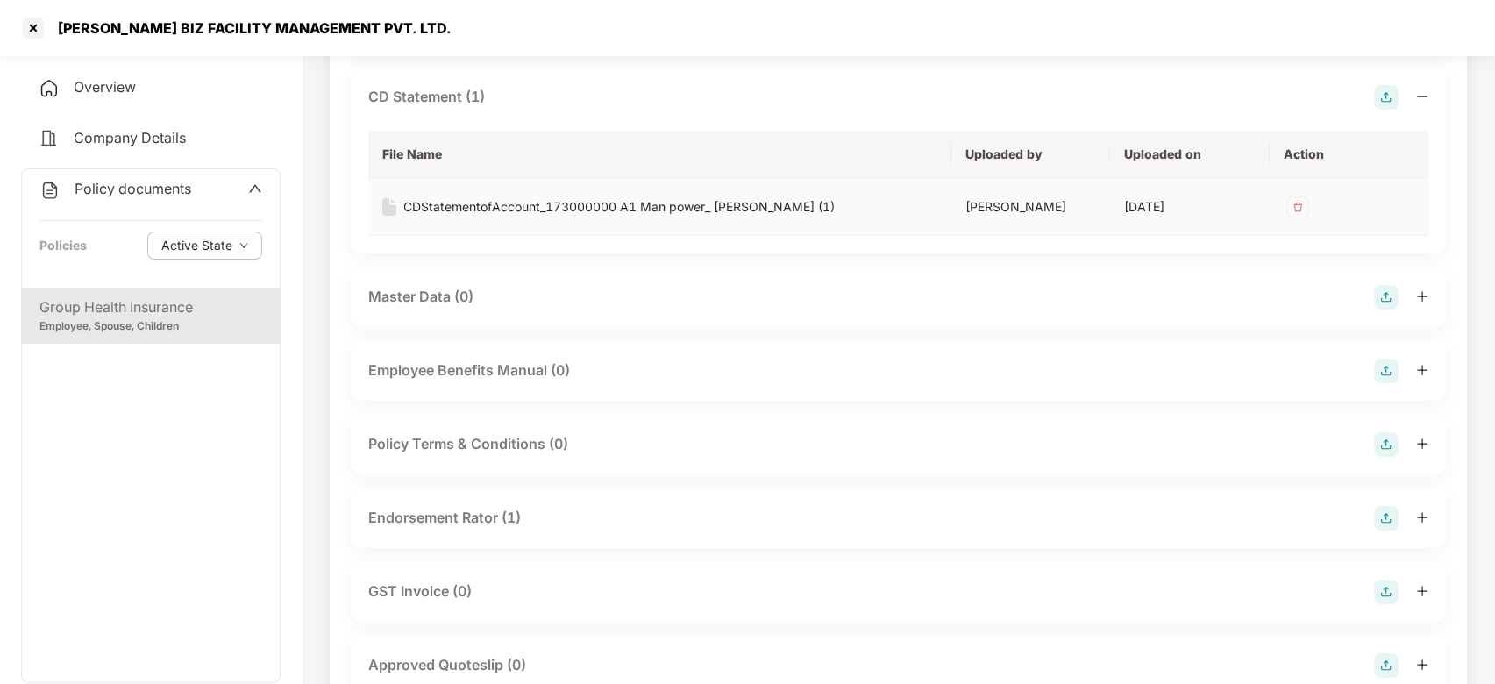
scroll to position [416, 0]
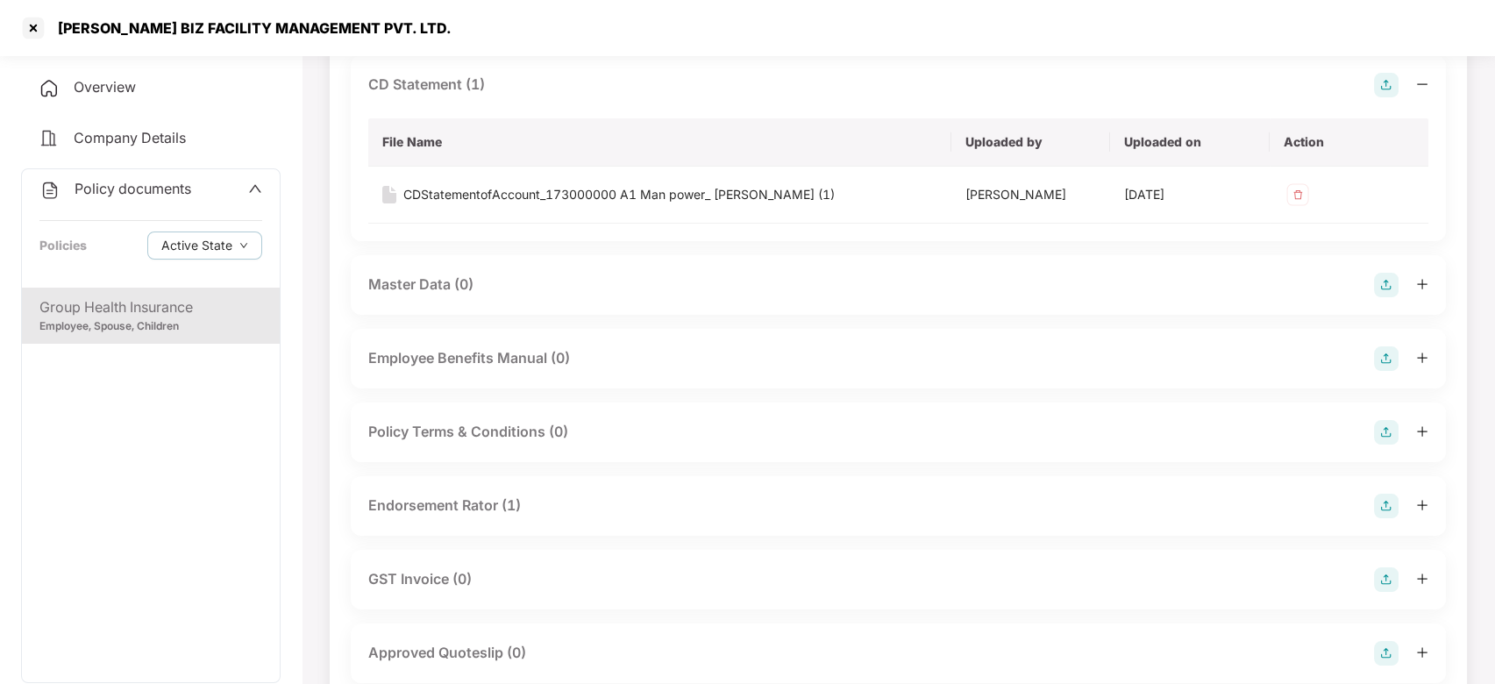
click at [459, 516] on div "Endorsement Rator (1)" at bounding box center [444, 505] width 153 height 22
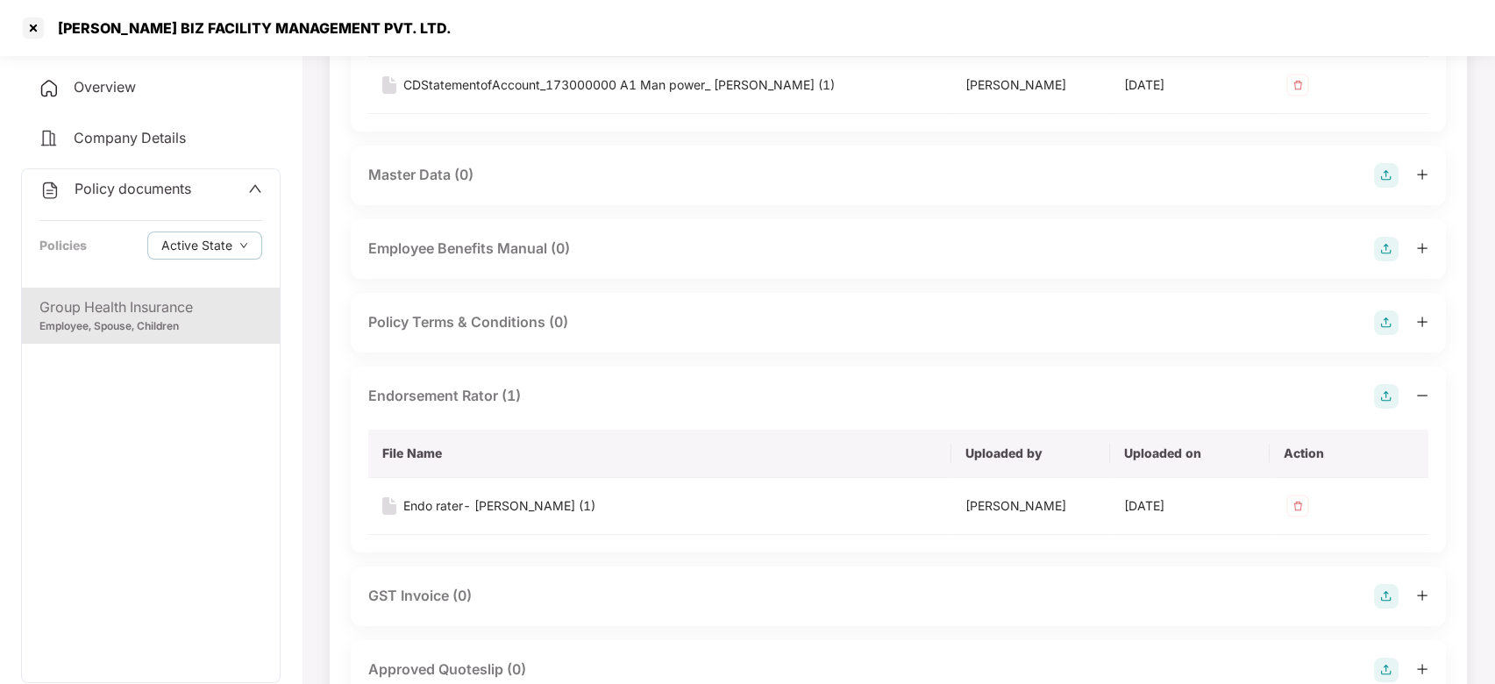
scroll to position [526, 0]
click at [456, 515] on div "Endo rater- [PERSON_NAME] (1)" at bounding box center [499, 504] width 192 height 19
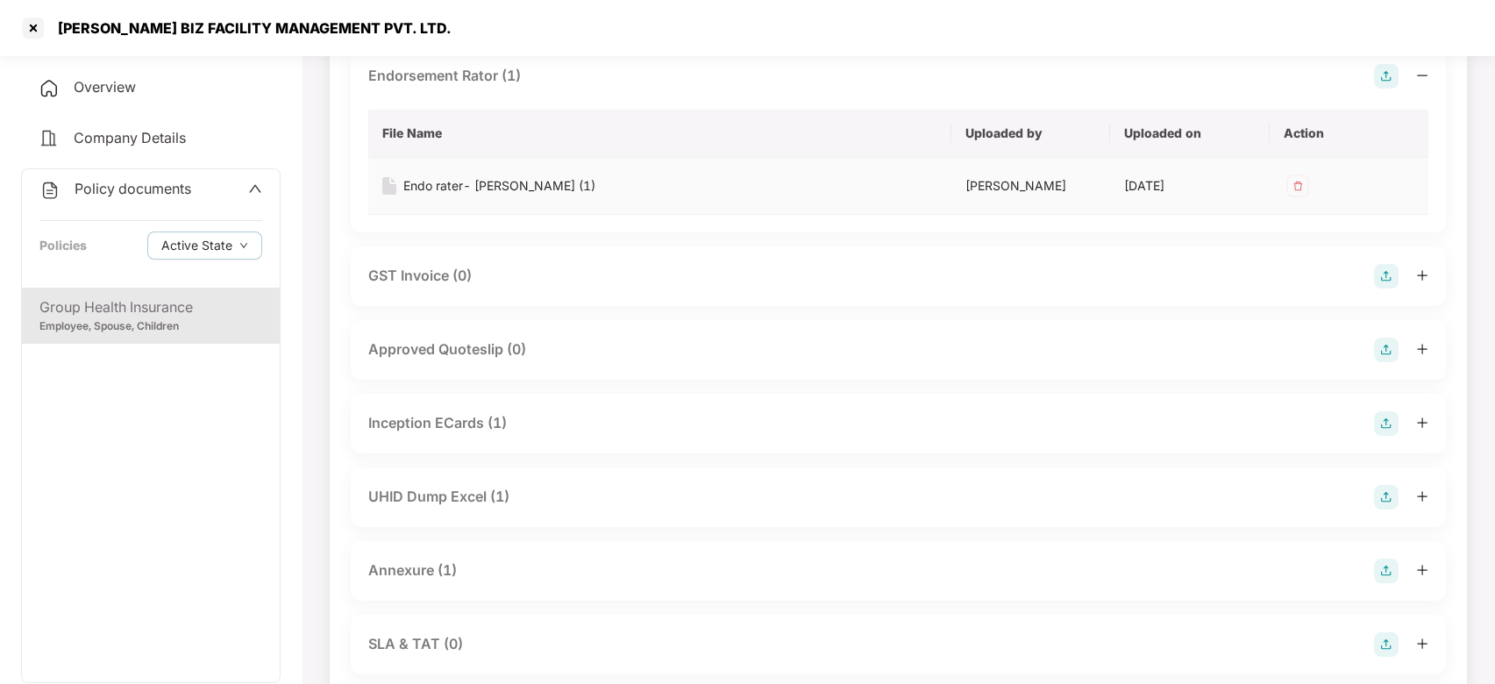
scroll to position [888, 0]
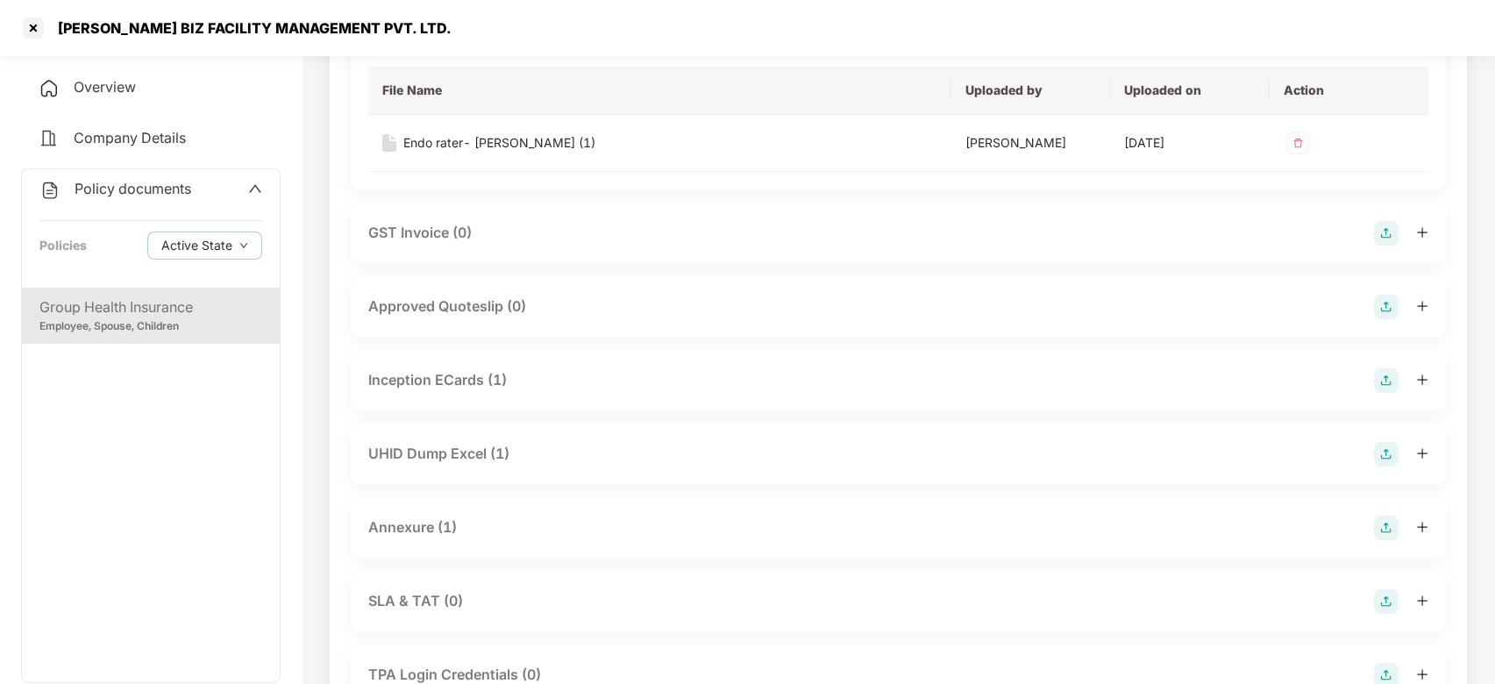
click at [511, 393] on div "Inception ECards (1)" at bounding box center [898, 380] width 1060 height 25
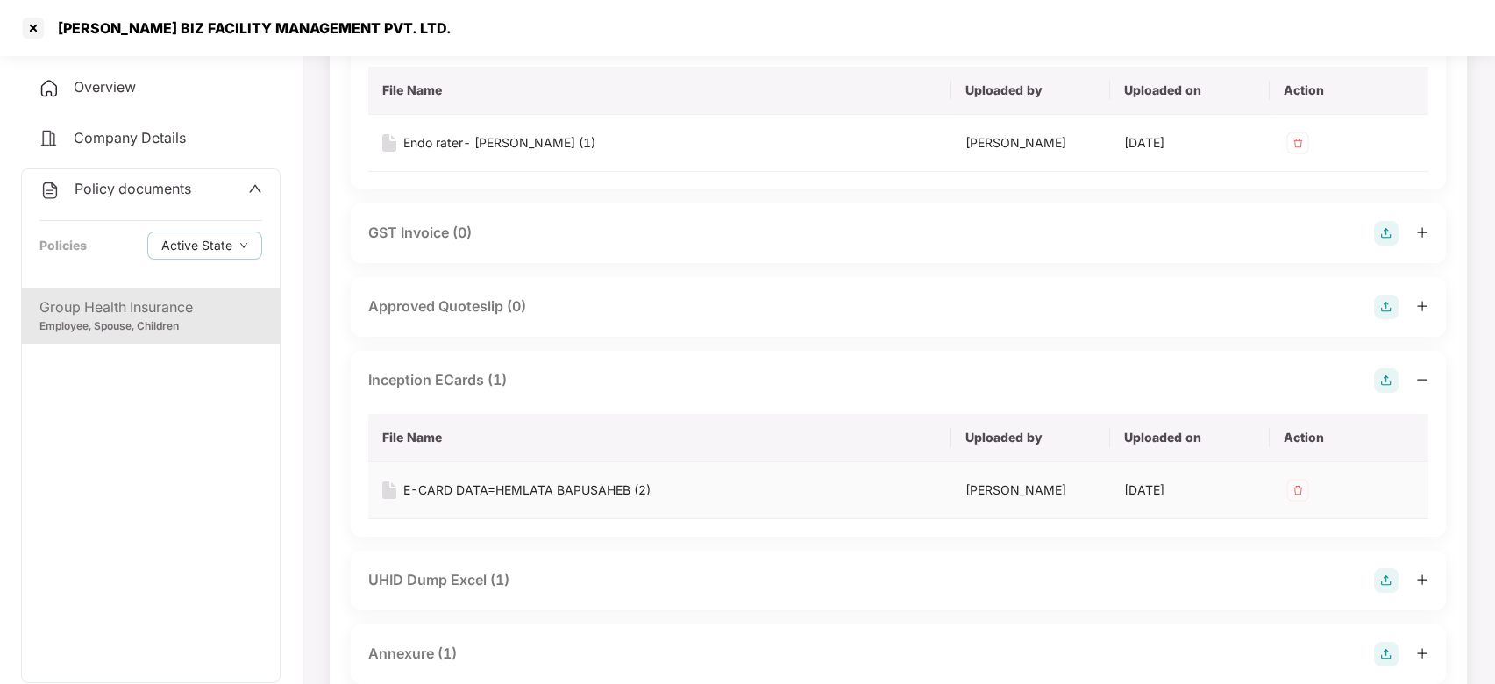
click at [475, 500] on div "E-CARD DATA=HEMLATA BAPUSAHEB (2)" at bounding box center [526, 489] width 247 height 19
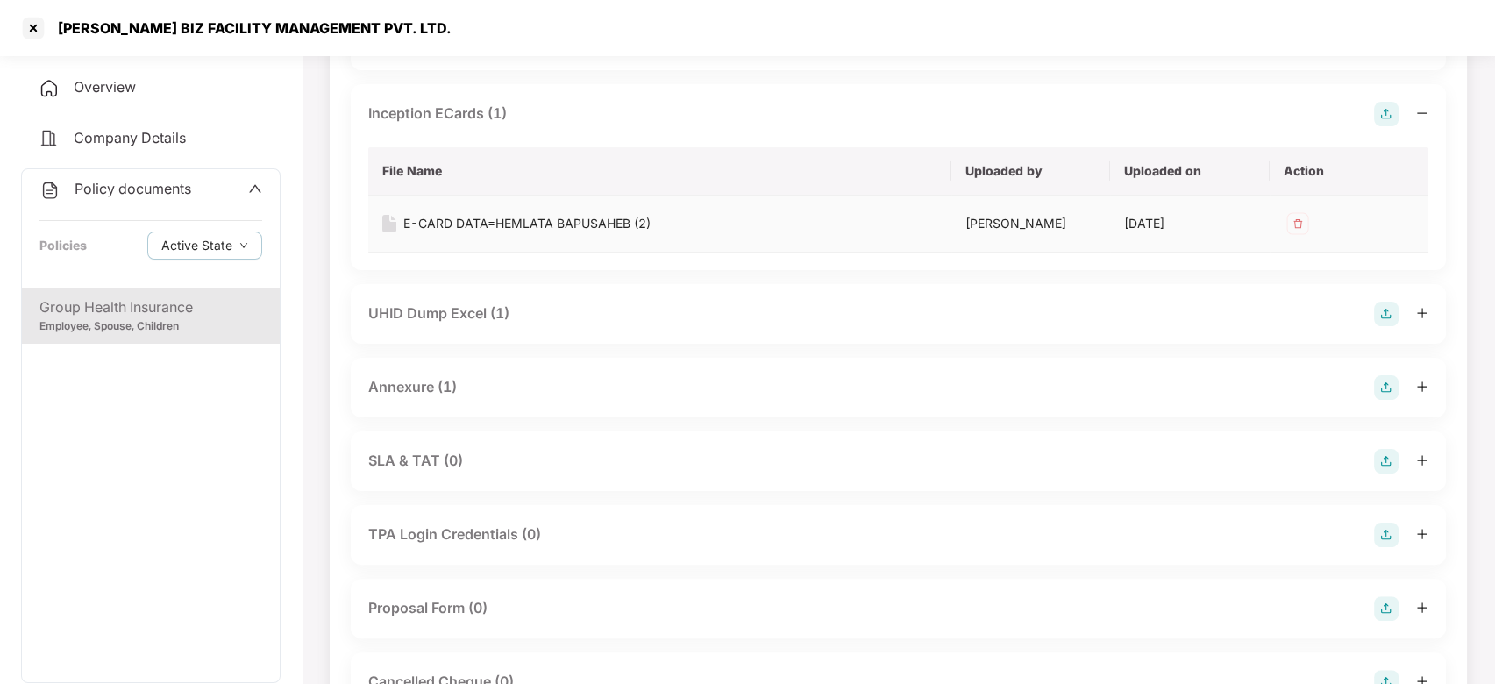
scroll to position [1222, 0]
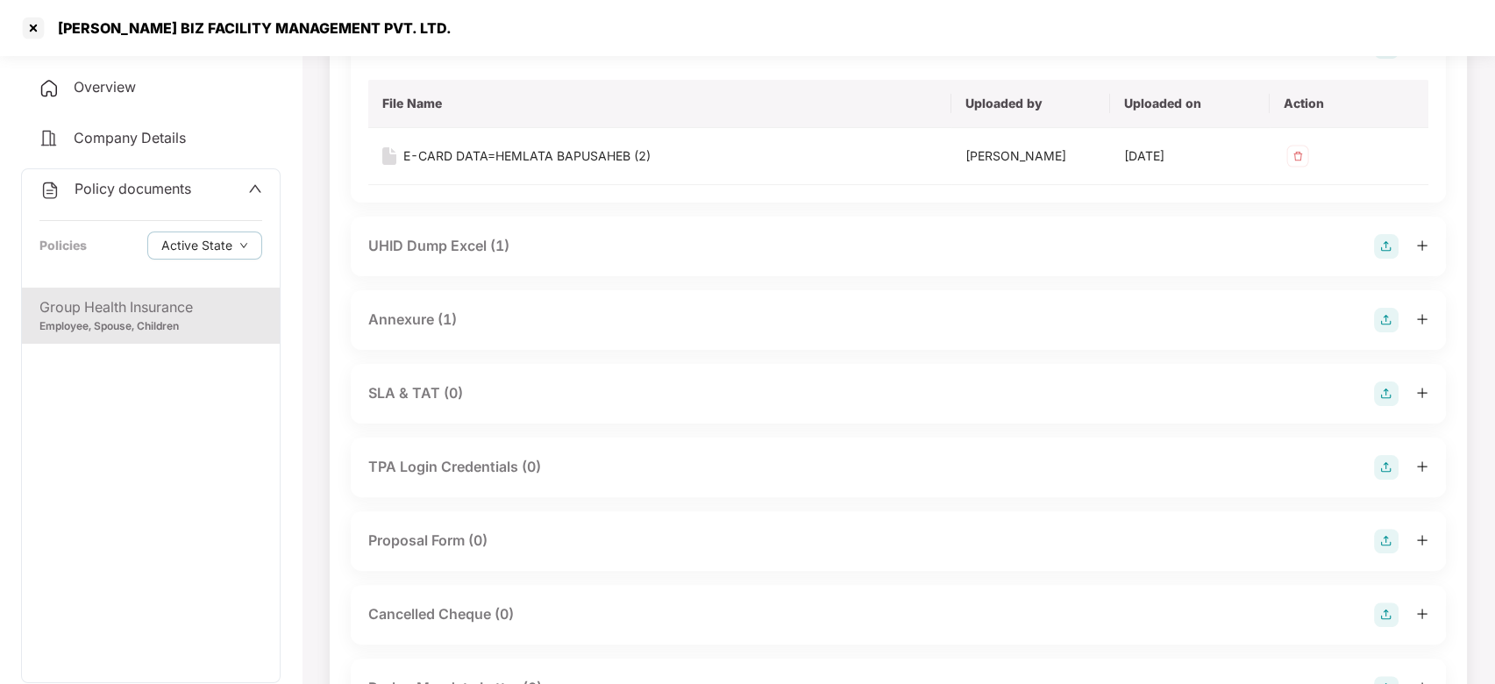
click at [424, 330] on div "Annexure (1)" at bounding box center [412, 320] width 89 height 22
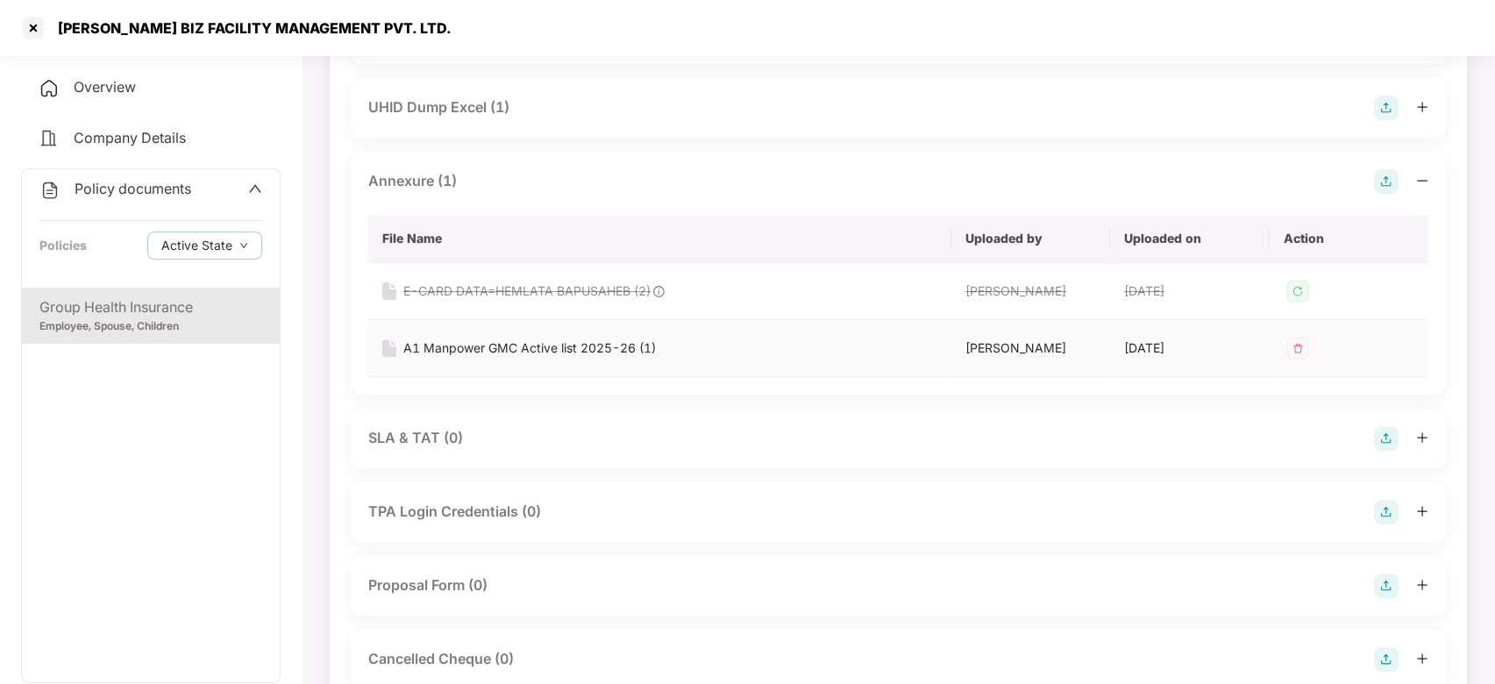
scroll to position [1361, 0]
click at [520, 357] on div "A1 Manpower GMC Active list 2025-26 (1)" at bounding box center [529, 347] width 252 height 19
drag, startPoint x: 400, startPoint y: 29, endPoint x: 58, endPoint y: 25, distance: 341.9
click at [58, 25] on div "[PERSON_NAME] BIZ FACILITY MANAGEMENT PVT. LTD." at bounding box center [249, 28] width 404 height 18
copy div "SHUBHAM BIZ FACILITY MANAGEMENT PVT. LTD"
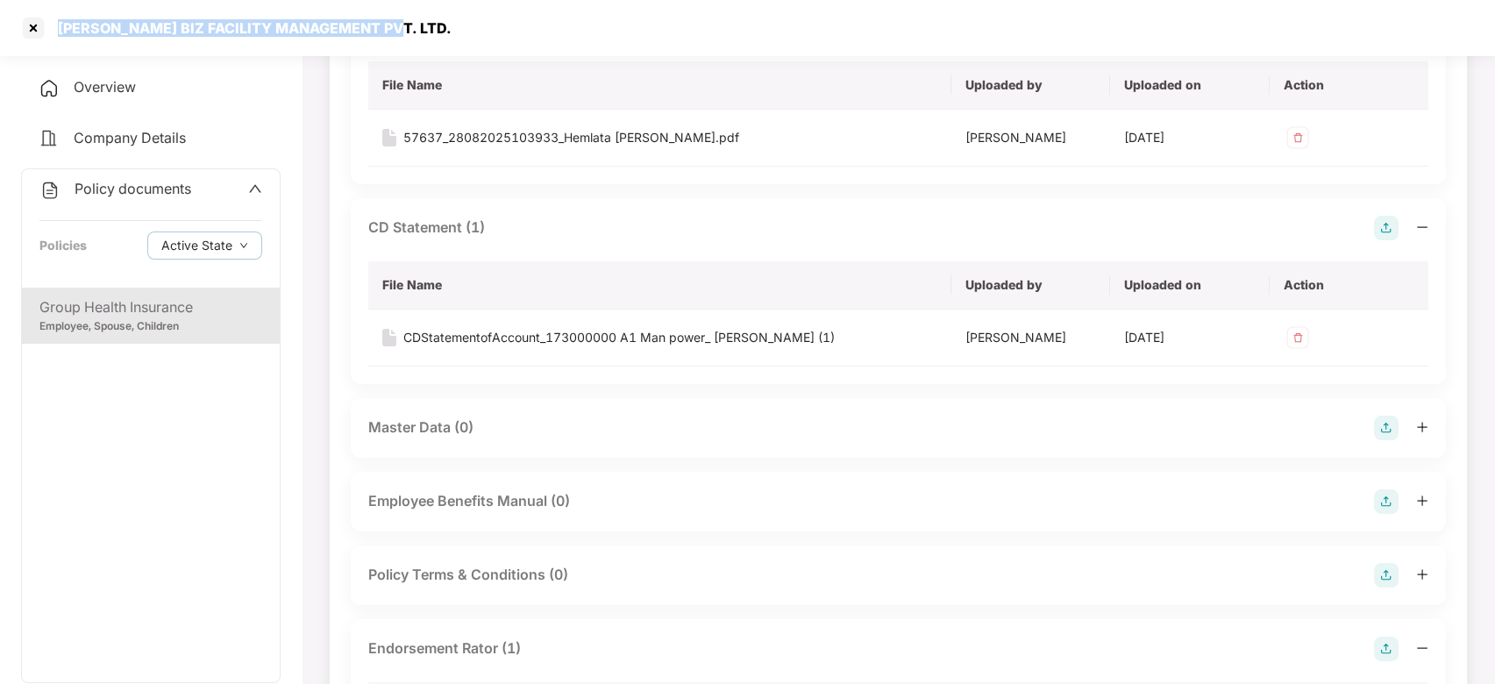
scroll to position [0, 0]
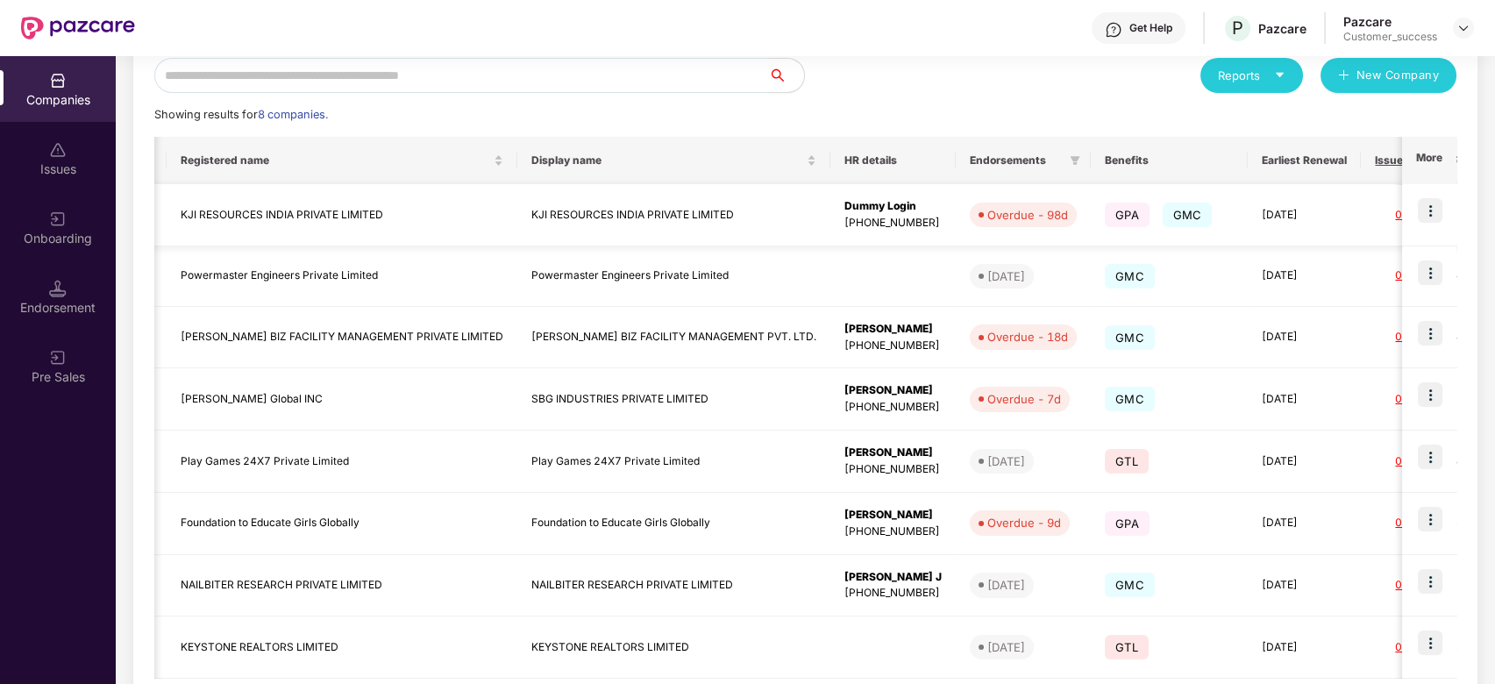
scroll to position [0, 18]
